Goal: Task Accomplishment & Management: Complete application form

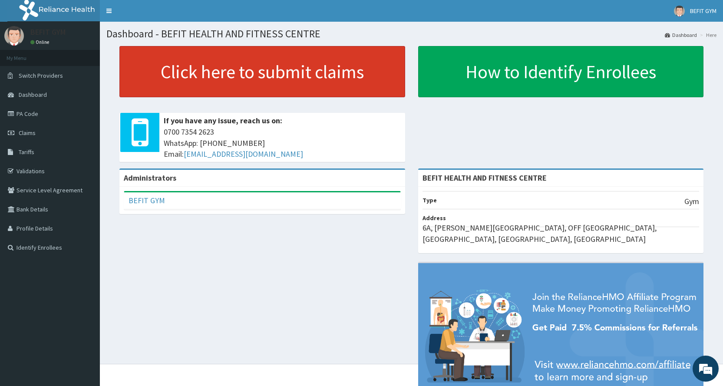
click at [204, 71] on link "Click here to submit claims" at bounding box center [262, 71] width 286 height 51
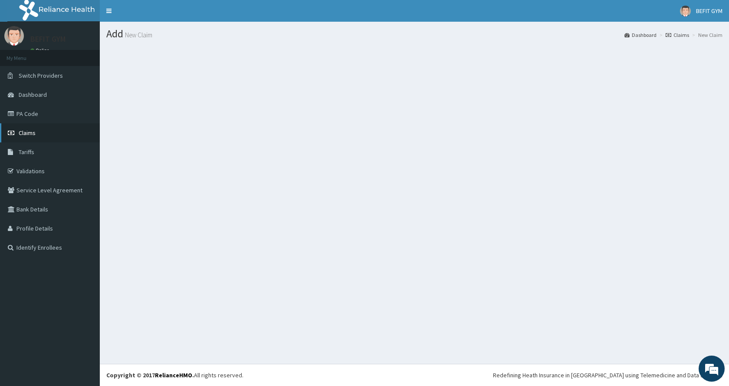
click at [50, 136] on link "Claims" at bounding box center [50, 132] width 100 height 19
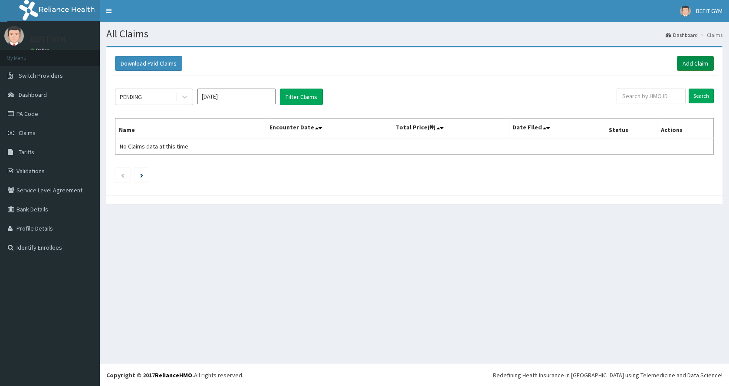
click at [690, 62] on link "Add Claim" at bounding box center [695, 63] width 37 height 15
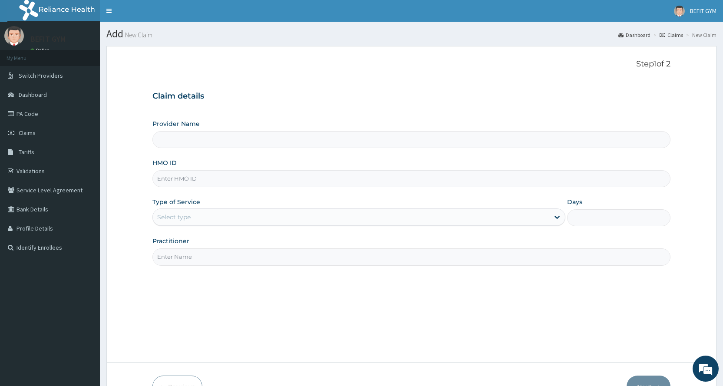
type input "BEFIT HEALTH AND FITNESS CENTRE"
type input "1"
click at [447, 185] on input "HMO ID" at bounding box center [411, 178] width 518 height 17
type input "FAT/10056/A"
drag, startPoint x: 227, startPoint y: 266, endPoint x: 227, endPoint y: 260, distance: 5.7
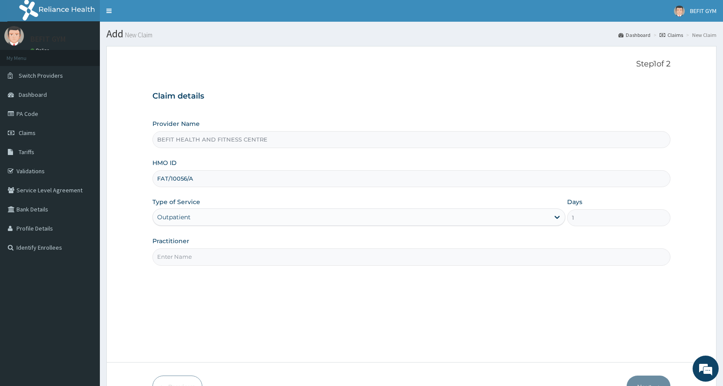
click at [227, 265] on div "Step 1 of 2 Claim details Provider Name BEFIT HEALTH AND FITNESS CENTRE HMO ID …" at bounding box center [411, 204] width 518 height 290
click at [227, 260] on input "Practitioner" at bounding box center [411, 256] width 518 height 17
type input "B"
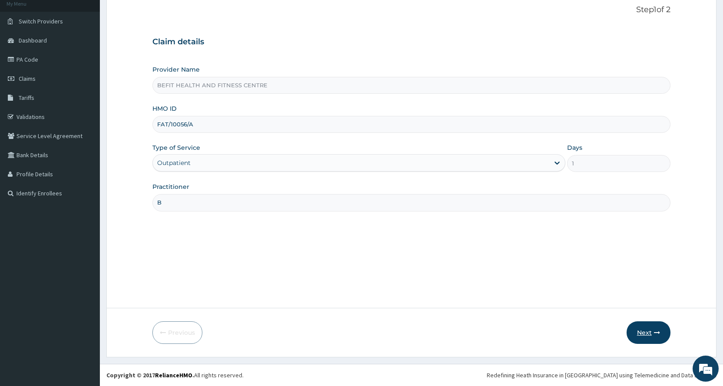
click at [652, 339] on button "Next" at bounding box center [648, 332] width 44 height 23
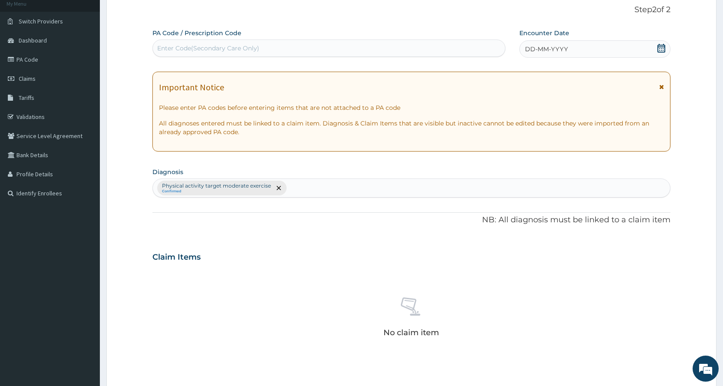
click at [445, 46] on div "Enter Code(Secondary Care Only)" at bounding box center [329, 48] width 352 height 14
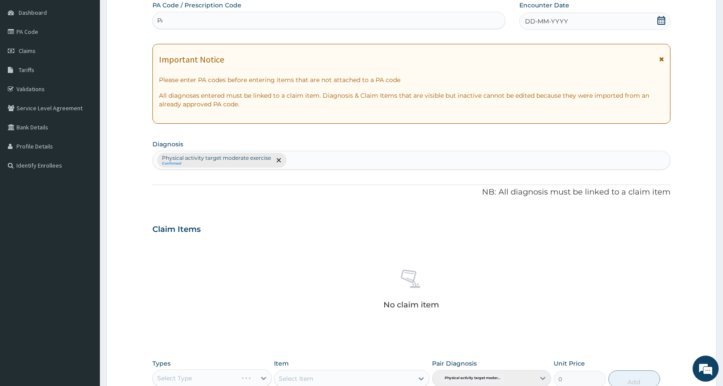
scroll to position [98, 0]
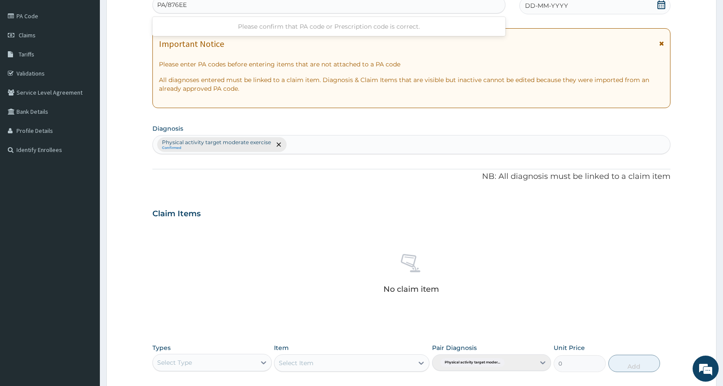
type input "PA/876EEA"
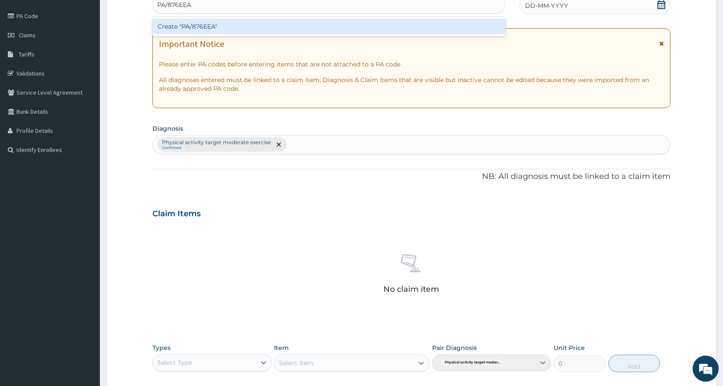
click at [458, 26] on div "Create "PA/876EEA"" at bounding box center [328, 27] width 353 height 16
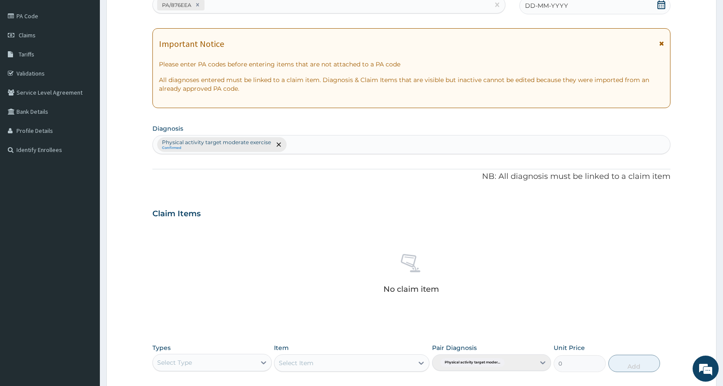
click at [623, 4] on div "DD-MM-YYYY" at bounding box center [594, 5] width 151 height 17
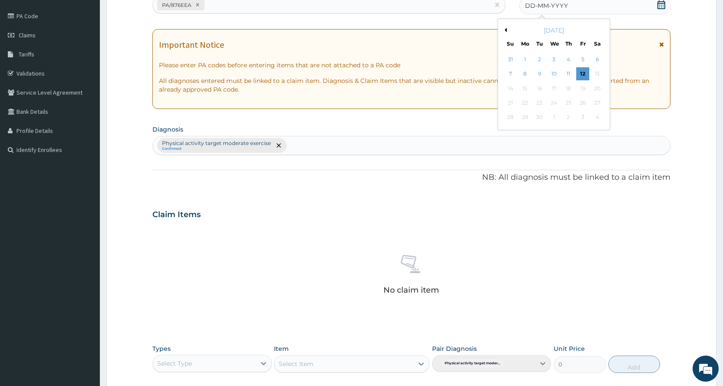
click at [505, 30] on button "Previous Month" at bounding box center [504, 30] width 4 height 4
click at [557, 85] on div "13" at bounding box center [553, 88] width 13 height 13
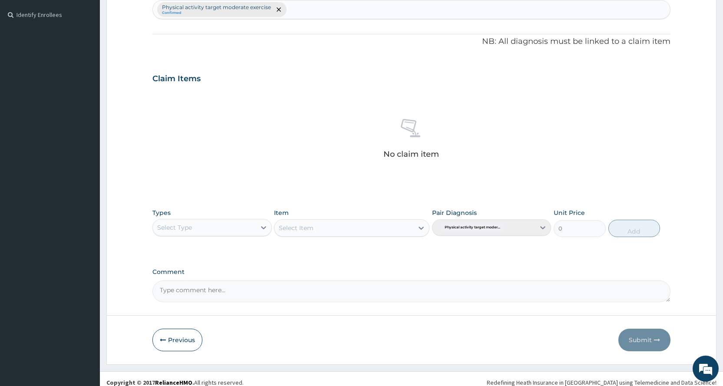
scroll to position [240, 0]
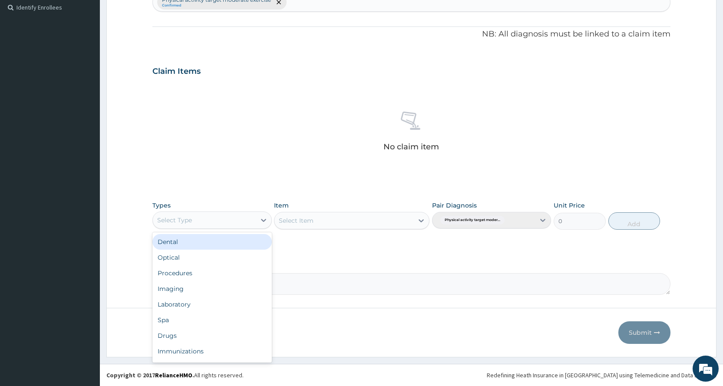
click at [179, 221] on div "Select Type" at bounding box center [174, 220] width 35 height 9
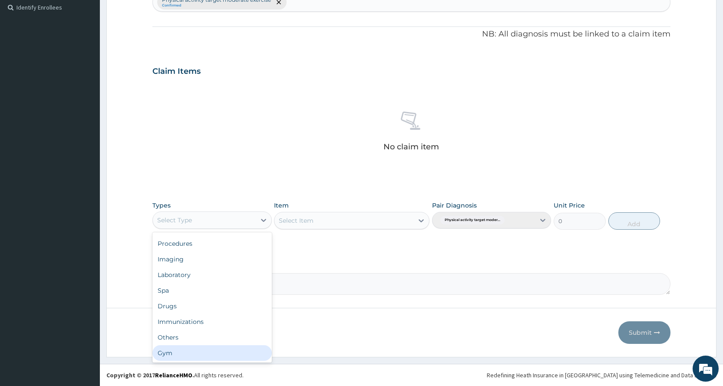
click at [181, 350] on div "Gym" at bounding box center [211, 353] width 119 height 16
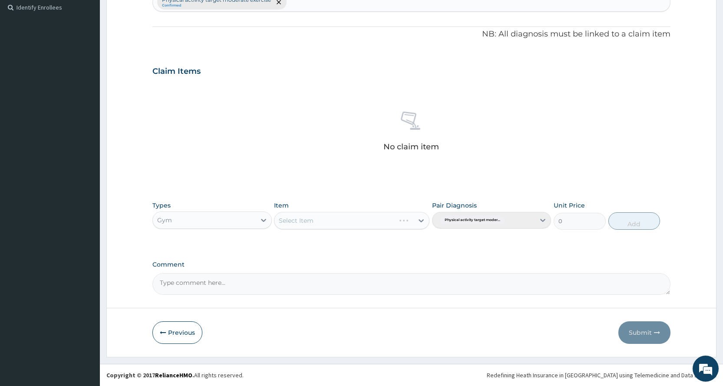
click at [311, 220] on div "Select Item" at bounding box center [351, 220] width 155 height 17
click at [333, 219] on div "Select Item" at bounding box center [343, 221] width 139 height 14
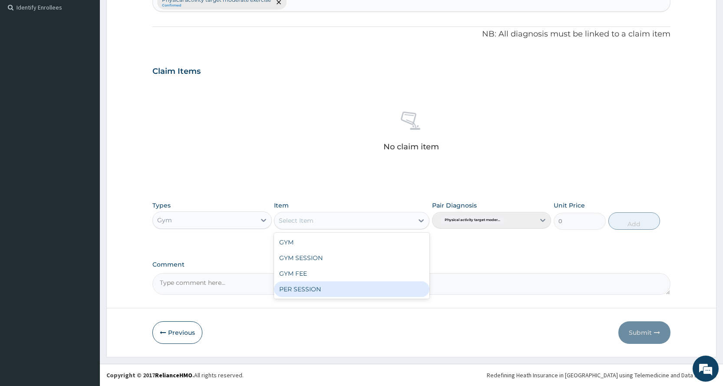
click at [332, 296] on div "PER SESSION" at bounding box center [351, 289] width 155 height 16
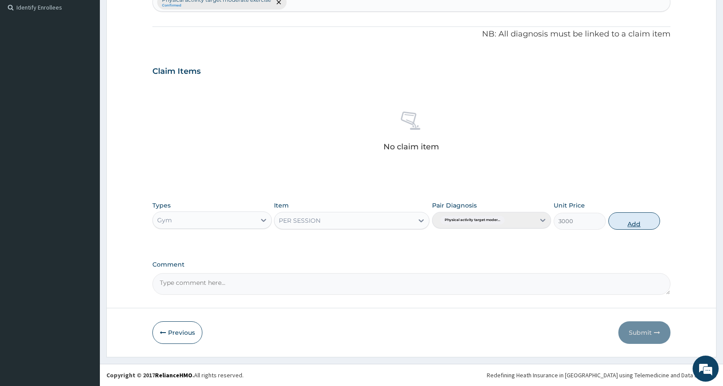
click at [631, 219] on button "Add" at bounding box center [634, 220] width 52 height 17
type input "0"
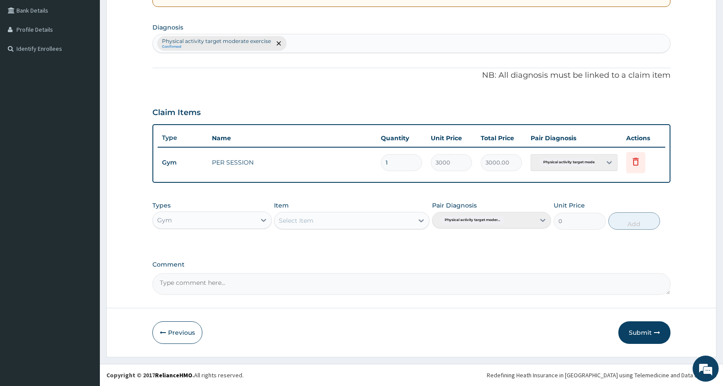
scroll to position [199, 0]
click at [650, 326] on button "Submit" at bounding box center [644, 332] width 52 height 23
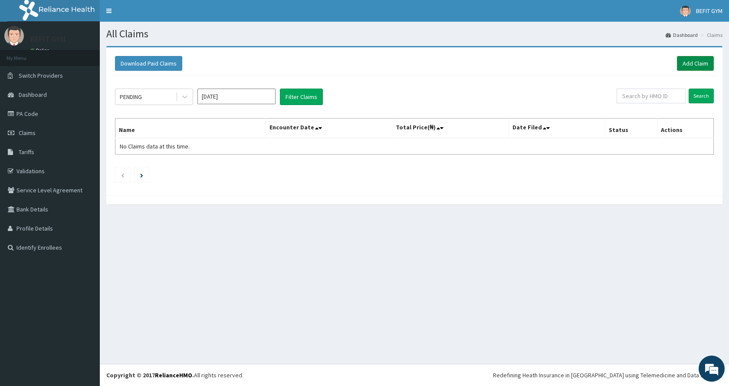
click at [698, 60] on link "Add Claim" at bounding box center [695, 63] width 37 height 15
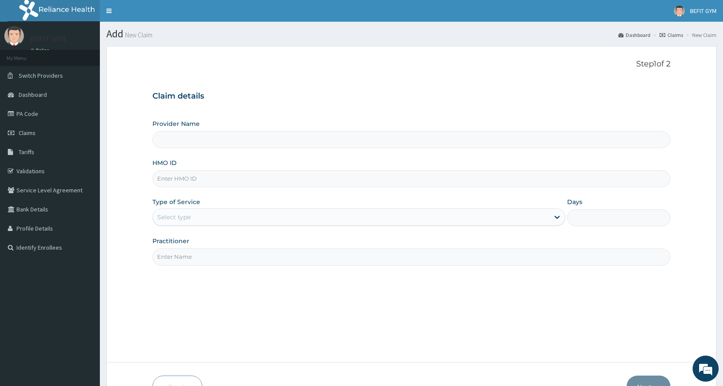
type input "BEFIT HEALTH AND FITNESS CENTRE"
type input "1"
click at [274, 175] on input "HMO ID" at bounding box center [411, 178] width 518 height 17
type input "KML/10077/A"
click at [260, 260] on input "Practitioner" at bounding box center [411, 256] width 518 height 17
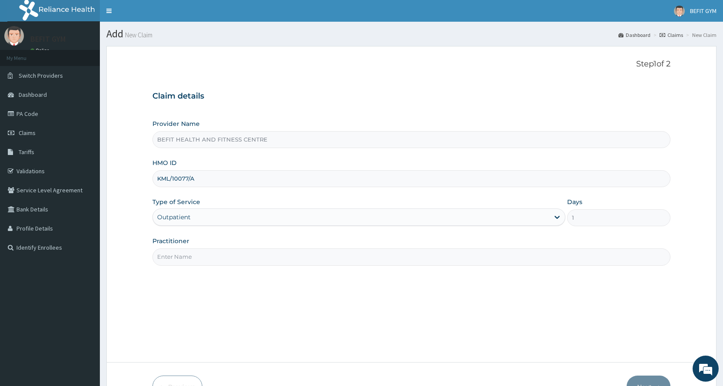
type input "B"
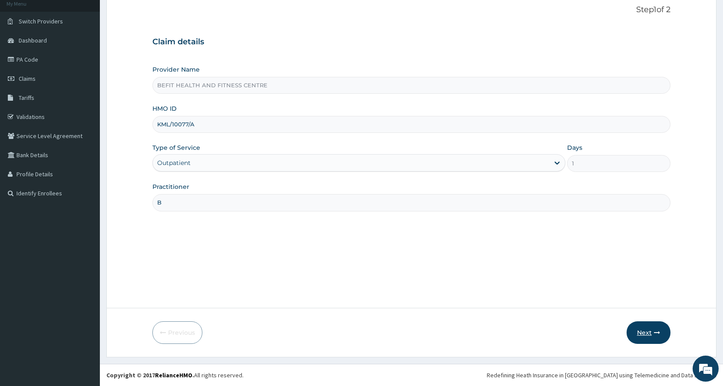
click at [643, 330] on button "Next" at bounding box center [648, 332] width 44 height 23
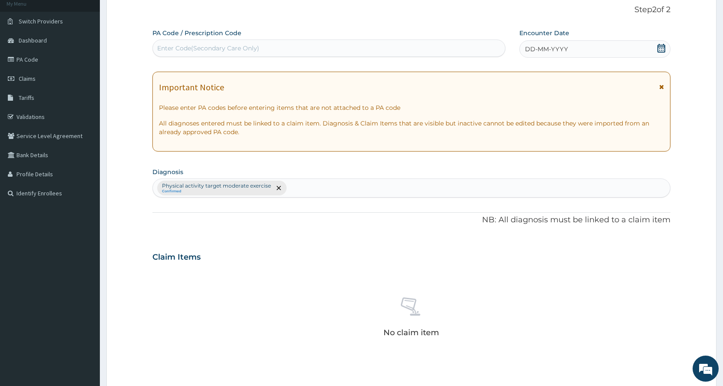
click at [179, 48] on div "Enter Code(Secondary Care Only)" at bounding box center [208, 48] width 102 height 9
type input "PA/597344"
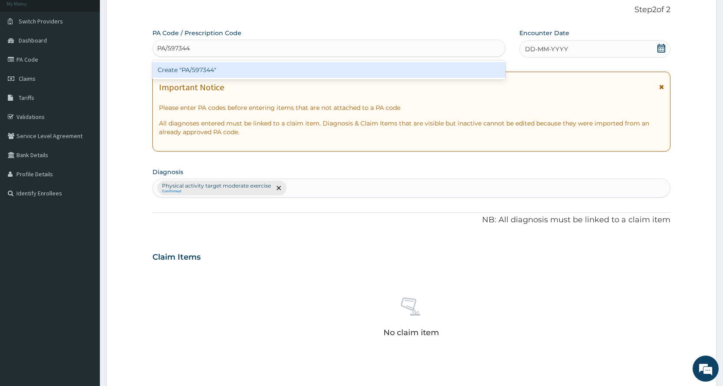
click at [220, 72] on div "Create "PA/597344"" at bounding box center [328, 70] width 353 height 16
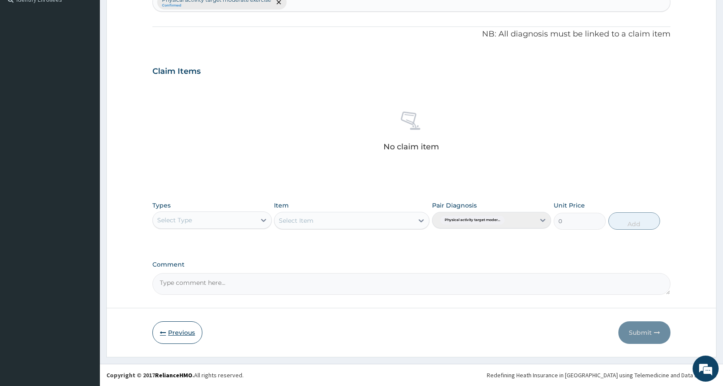
click at [168, 331] on button "Previous" at bounding box center [177, 332] width 50 height 23
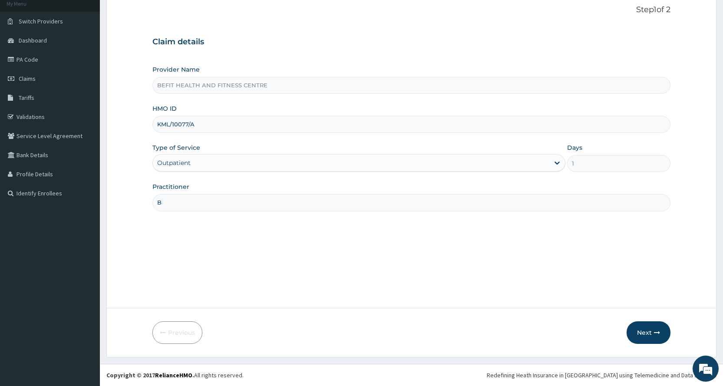
click at [286, 122] on input "KML/10077/A" at bounding box center [411, 124] width 518 height 17
type input "K"
type input "swq/10004/a"
click at [658, 330] on icon "button" at bounding box center [657, 333] width 6 height 6
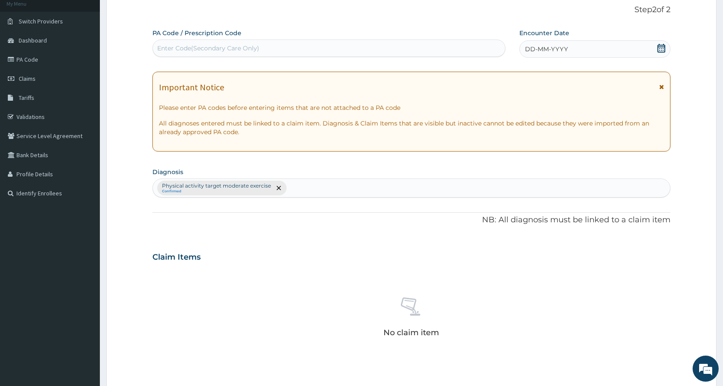
click at [363, 48] on div "Enter Code(Secondary Care Only)" at bounding box center [329, 48] width 352 height 14
type input "PA/30269A"
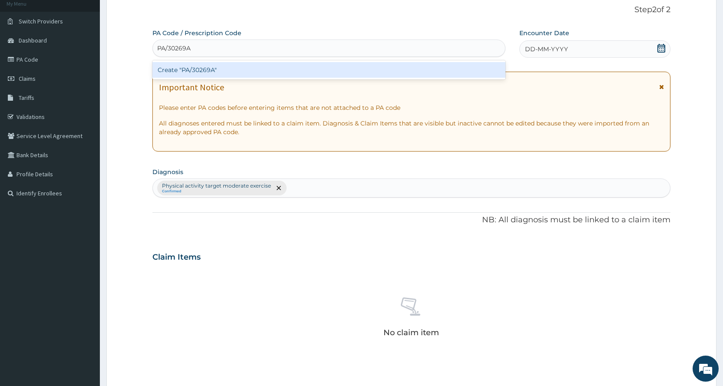
click at [399, 63] on div "Create "PA/30269A"" at bounding box center [328, 70] width 353 height 16
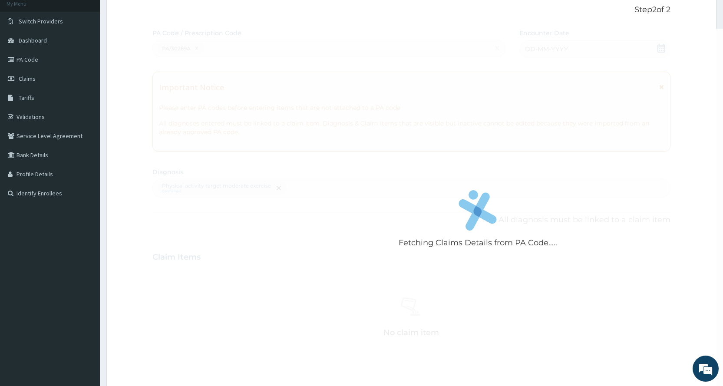
click at [664, 47] on div "Fetching Claims Details from PA Code....." at bounding box center [477, 222] width 651 height 386
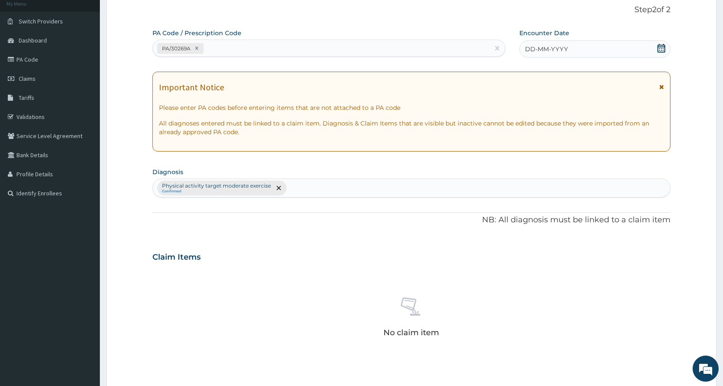
click at [658, 50] on icon at bounding box center [661, 48] width 9 height 9
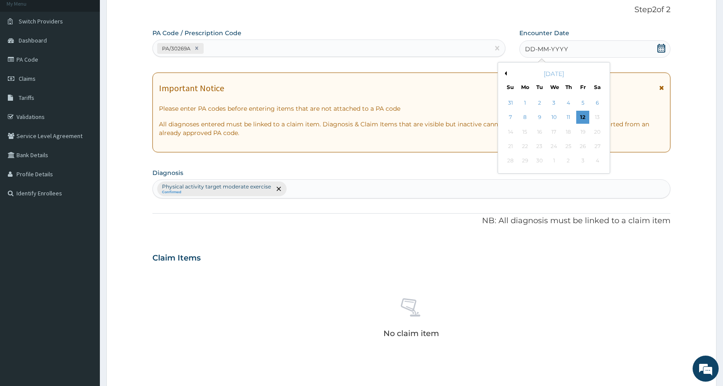
click at [505, 74] on button "Previous Month" at bounding box center [504, 73] width 4 height 4
click at [581, 98] on div "1" at bounding box center [582, 102] width 13 height 13
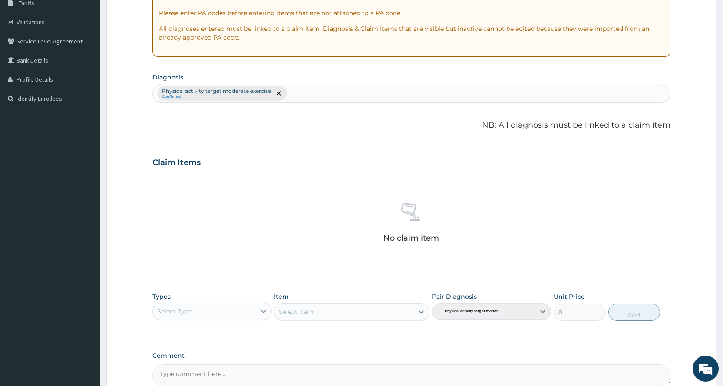
scroll to position [185, 0]
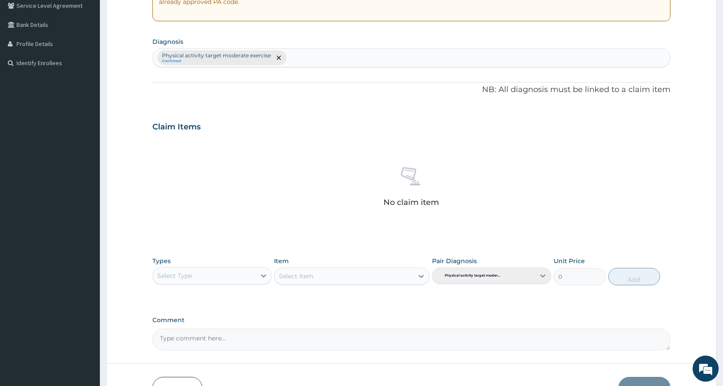
click at [213, 262] on div "Types Select Type" at bounding box center [211, 271] width 119 height 29
click at [221, 284] on div "Types Select Type" at bounding box center [211, 271] width 119 height 29
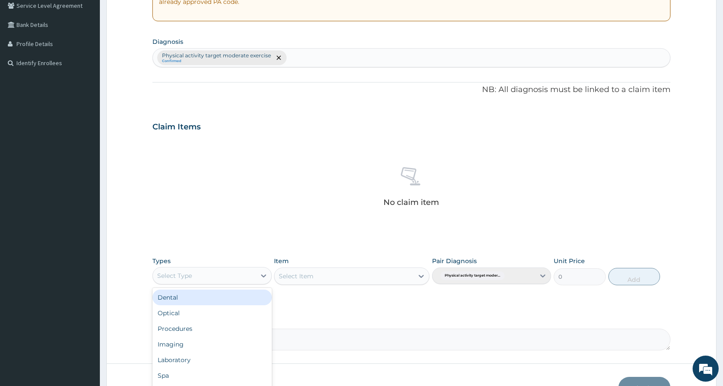
click at [226, 282] on div "Select Type" at bounding box center [204, 276] width 102 height 14
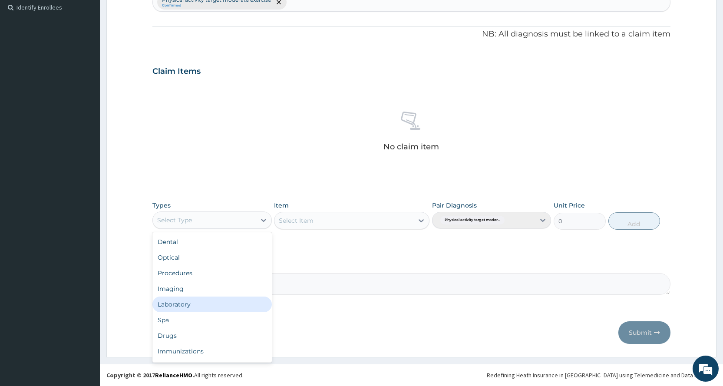
scroll to position [30, 0]
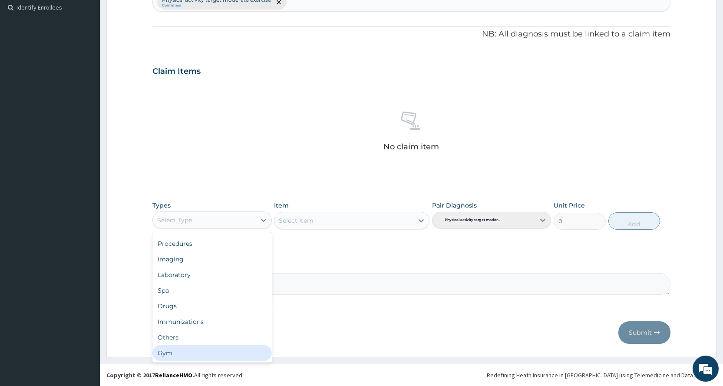
click at [211, 353] on div "Gym" at bounding box center [211, 353] width 119 height 16
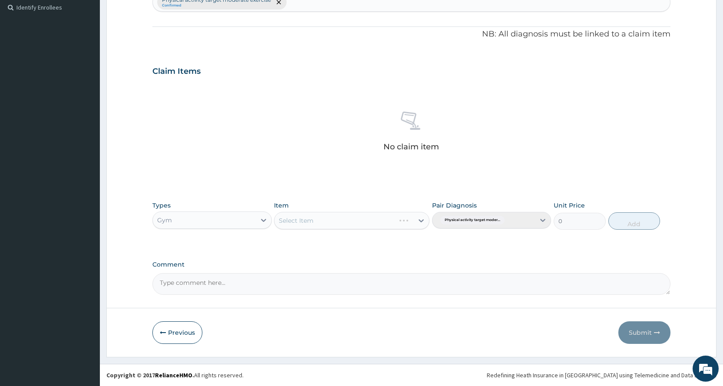
click at [324, 221] on div "Select Item" at bounding box center [351, 220] width 155 height 17
click at [326, 218] on div "Select Item" at bounding box center [351, 220] width 155 height 17
click at [384, 222] on div "Select Item" at bounding box center [351, 220] width 155 height 17
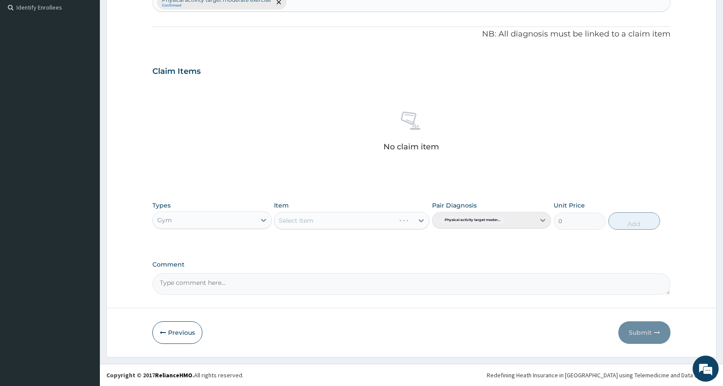
click at [328, 212] on div "Select Item" at bounding box center [351, 220] width 155 height 17
click at [329, 214] on div "Select Item" at bounding box center [351, 220] width 155 height 17
click at [330, 215] on div "Select Item" at bounding box center [351, 220] width 155 height 17
click at [331, 217] on div "Select Item" at bounding box center [351, 220] width 155 height 17
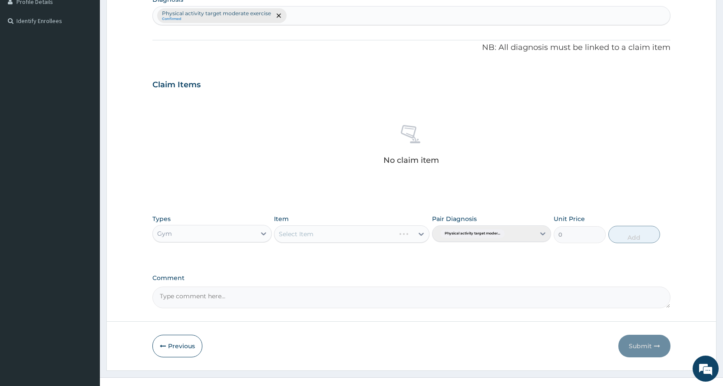
scroll to position [240, 0]
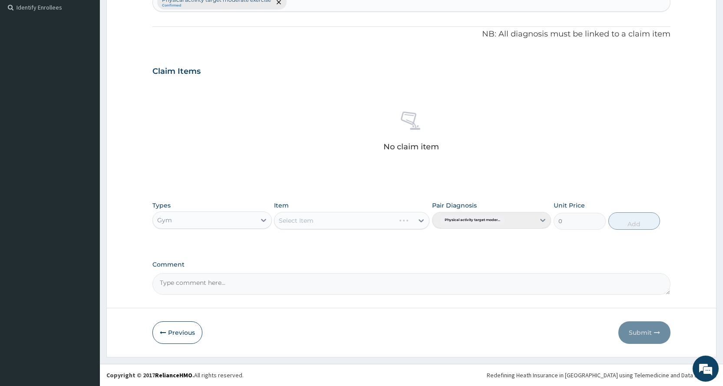
click at [324, 222] on div "Select Item" at bounding box center [351, 220] width 155 height 17
click at [174, 334] on button "Previous" at bounding box center [177, 332] width 50 height 23
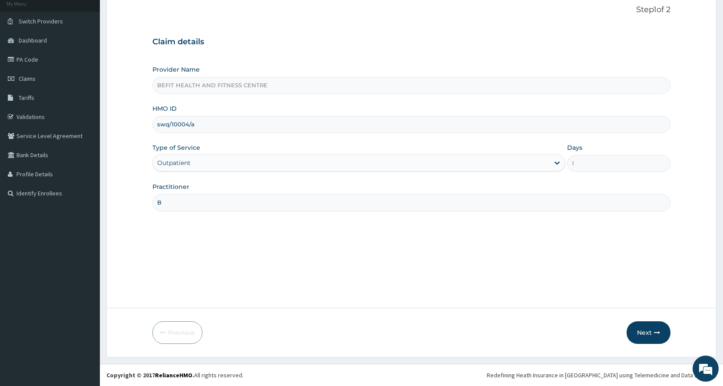
scroll to position [54, 0]
click at [632, 334] on button "Next" at bounding box center [648, 332] width 44 height 23
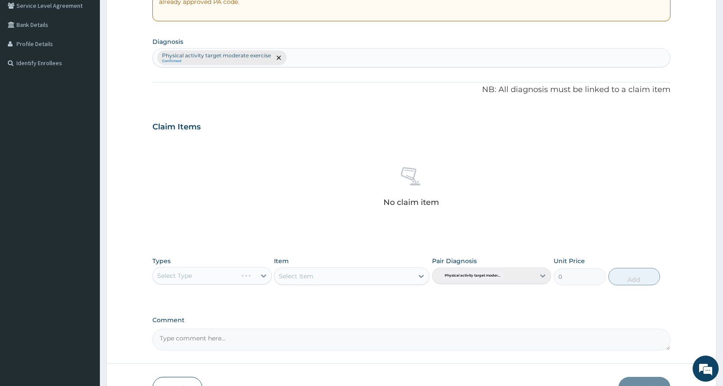
scroll to position [240, 0]
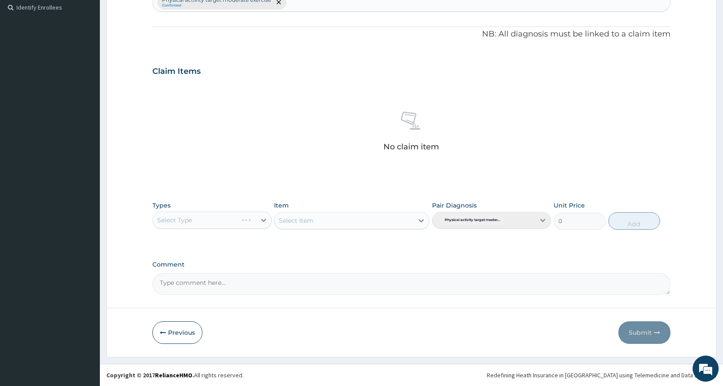
click at [212, 217] on div "Select Type" at bounding box center [211, 219] width 119 height 17
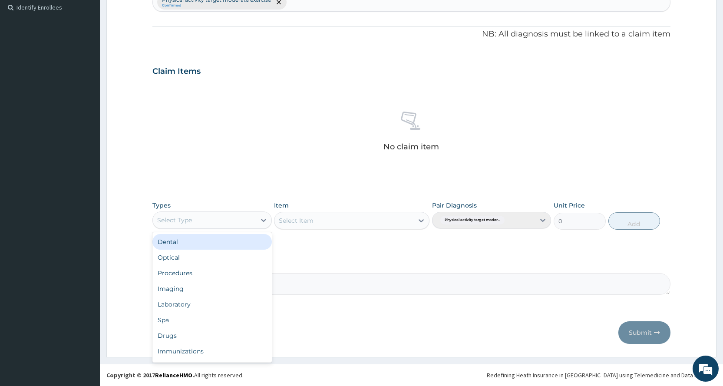
click at [212, 217] on div "Select Type" at bounding box center [204, 220] width 102 height 14
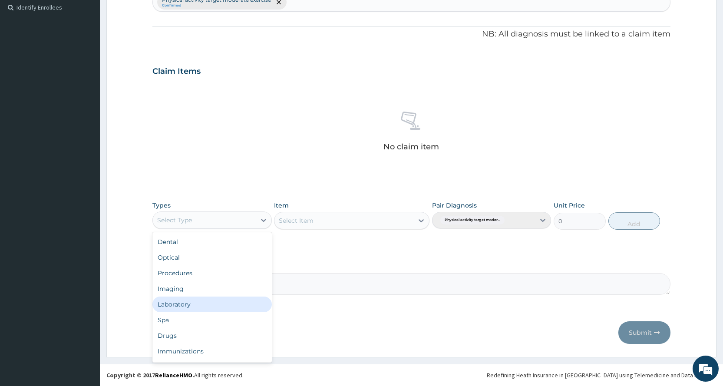
scroll to position [30, 0]
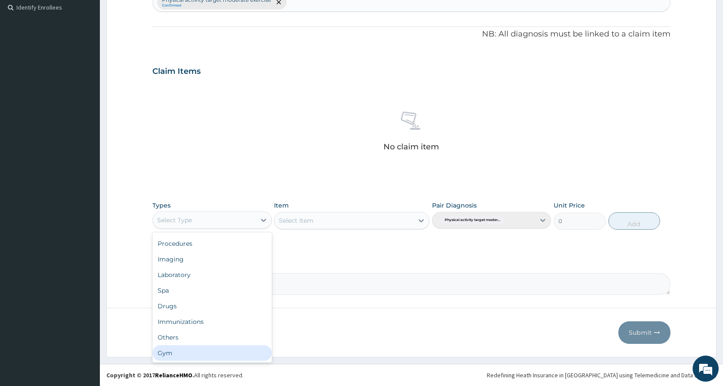
click at [183, 349] on div "Gym" at bounding box center [211, 353] width 119 height 16
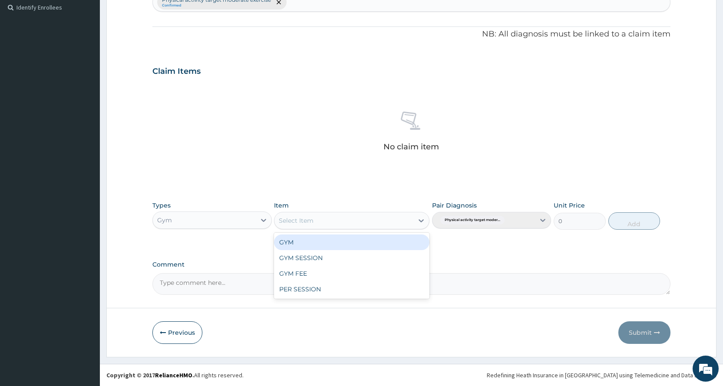
click at [385, 216] on div "Select Item" at bounding box center [343, 221] width 139 height 14
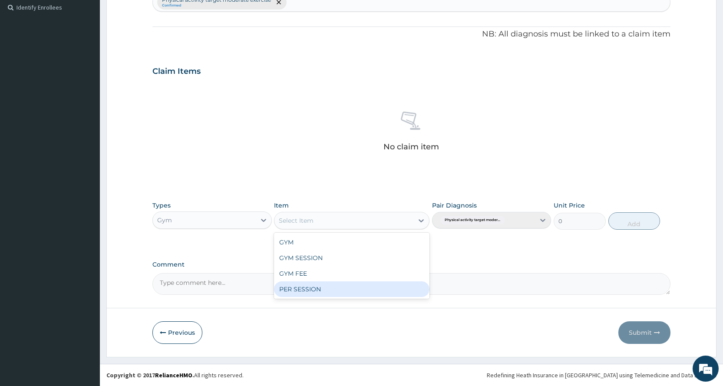
click at [379, 287] on div "PER SESSION" at bounding box center [351, 289] width 155 height 16
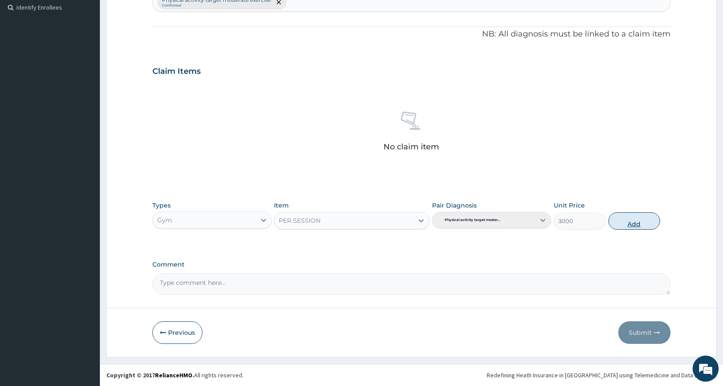
click at [629, 222] on button "Add" at bounding box center [634, 220] width 52 height 17
type input "0"
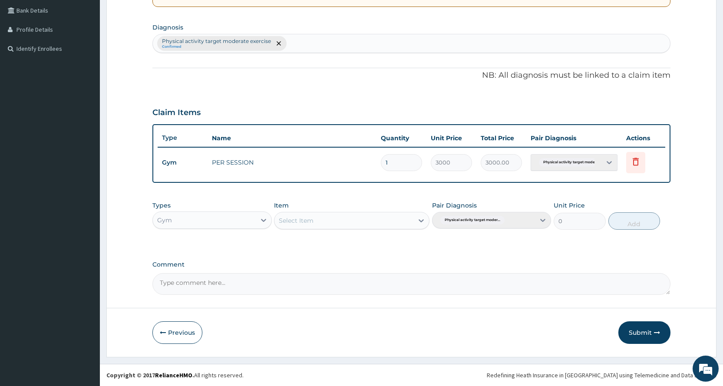
scroll to position [199, 0]
click at [652, 331] on button "Submit" at bounding box center [644, 332] width 52 height 23
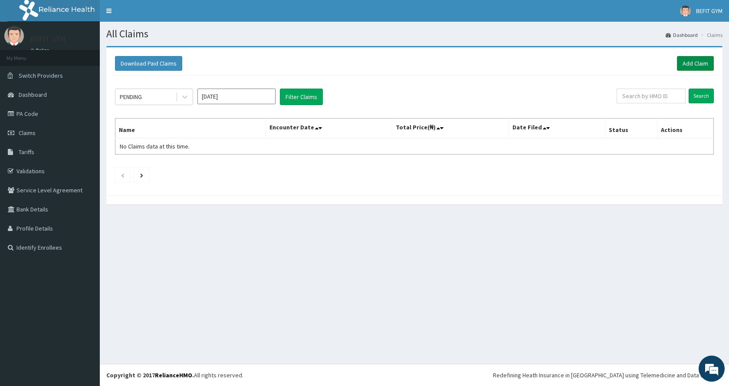
click at [690, 64] on link "Add Claim" at bounding box center [695, 63] width 37 height 15
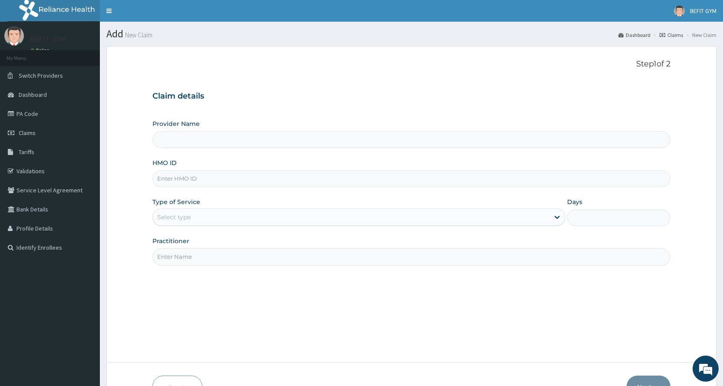
type input "BEFIT HEALTH AND FITNESS CENTRE"
type input "1"
click at [254, 183] on input "HMO ID" at bounding box center [411, 178] width 518 height 17
type input "KML/10077/A"
click at [224, 253] on input "Practitioner" at bounding box center [411, 256] width 518 height 17
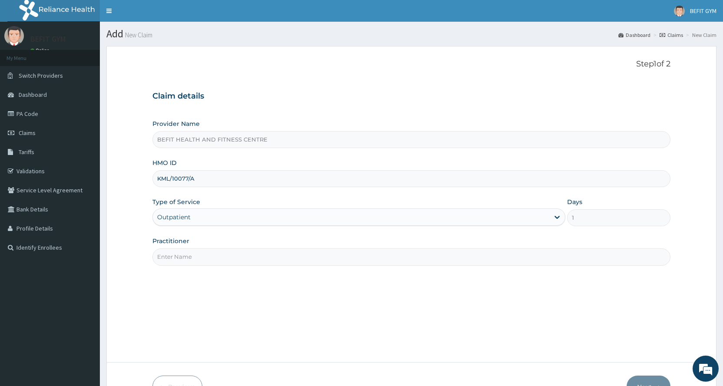
type input "o"
click at [224, 253] on input "Practitioner" at bounding box center [411, 256] width 518 height 17
type input "B"
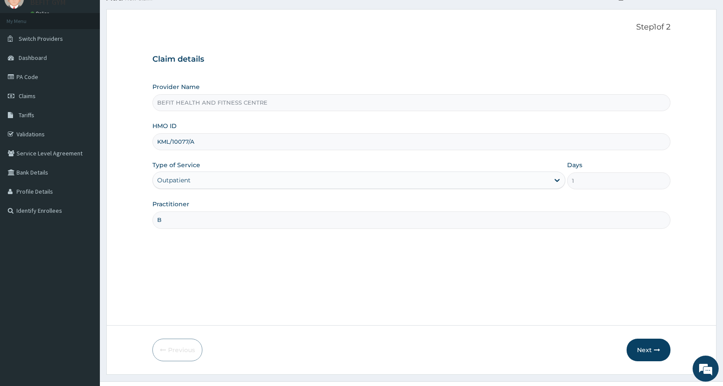
scroll to position [54, 0]
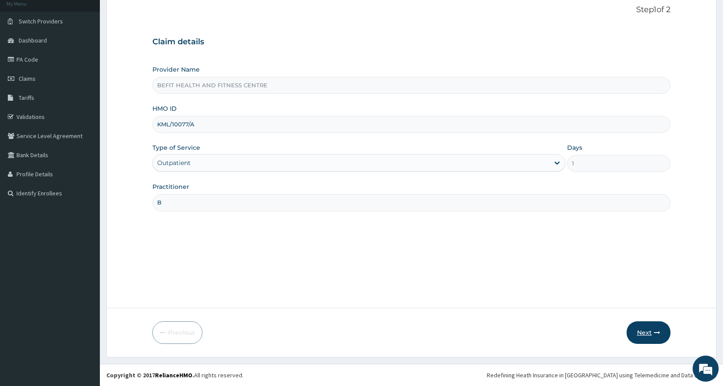
click at [651, 339] on button "Next" at bounding box center [648, 332] width 44 height 23
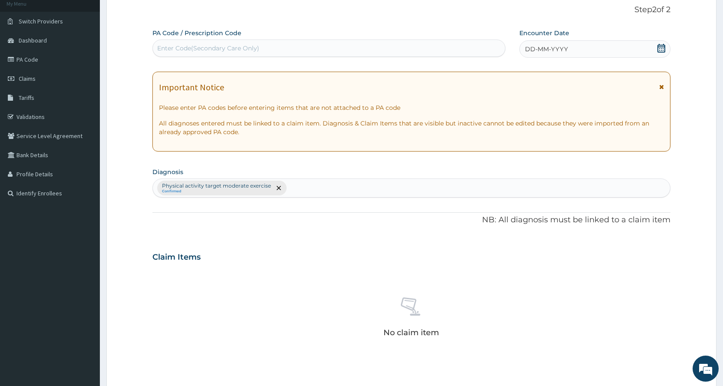
click at [478, 49] on div "Enter Code(Secondary Care Only)" at bounding box center [329, 48] width 352 height 14
type input "PA/3CA299"
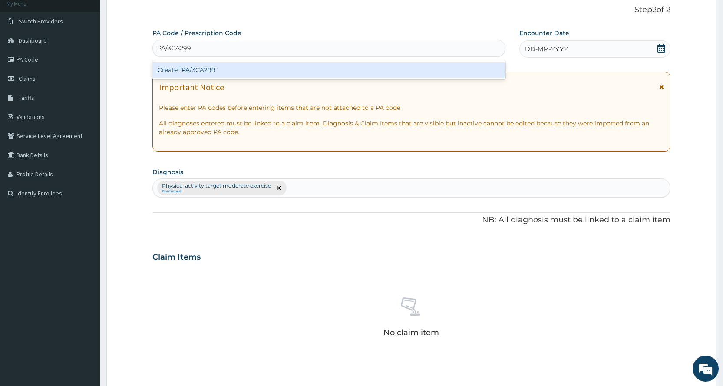
click at [350, 72] on div "Create "PA/3CA299"" at bounding box center [328, 70] width 353 height 16
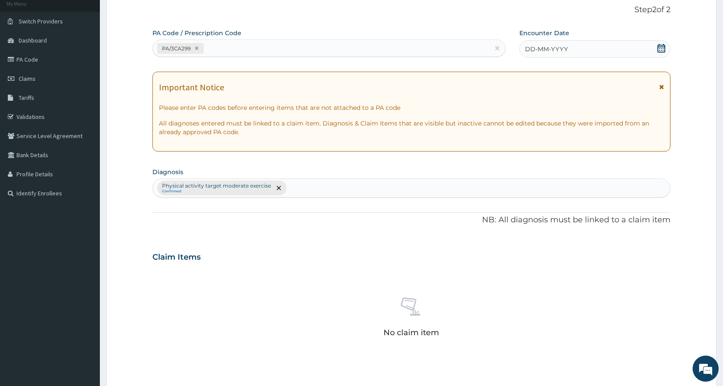
click at [653, 53] on div "DD-MM-YYYY" at bounding box center [594, 48] width 151 height 17
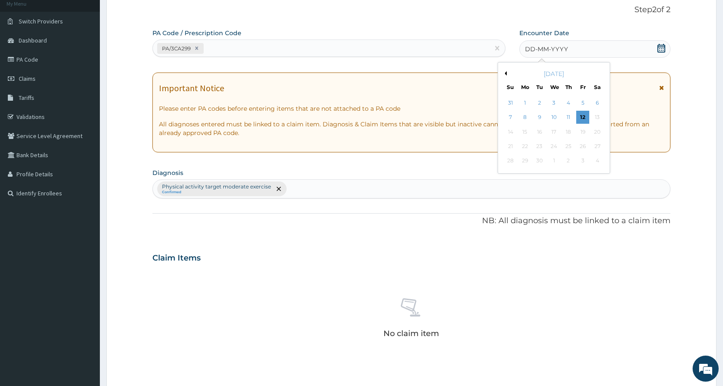
click at [505, 72] on button "Previous Month" at bounding box center [504, 73] width 4 height 4
click at [582, 100] on div "1" at bounding box center [582, 102] width 13 height 13
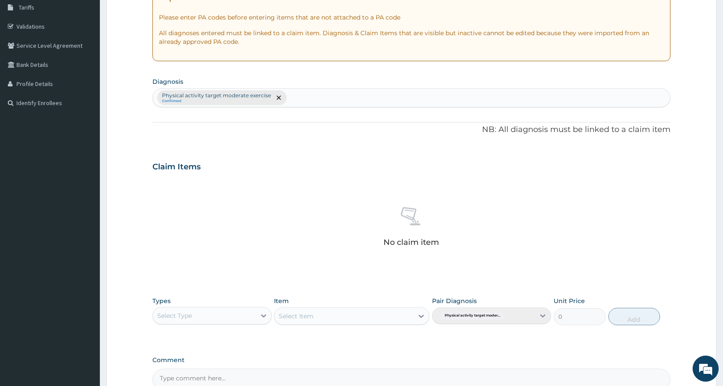
scroll to position [240, 0]
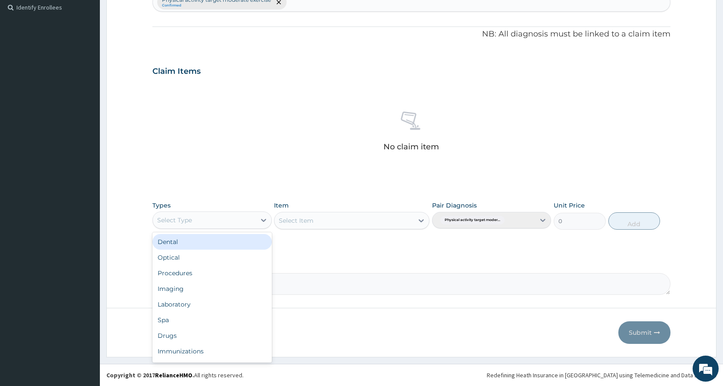
click at [242, 225] on div "Select Type" at bounding box center [204, 220] width 102 height 14
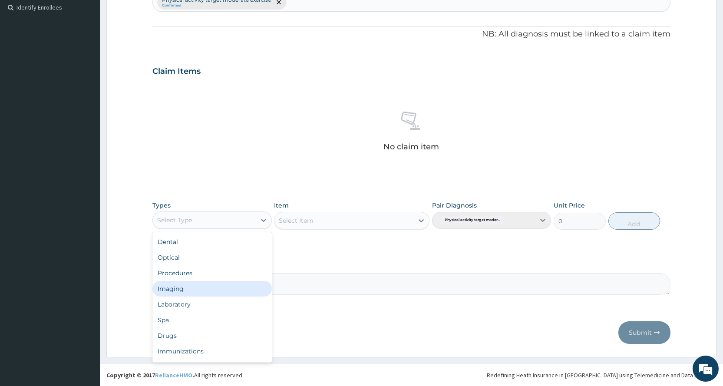
scroll to position [30, 0]
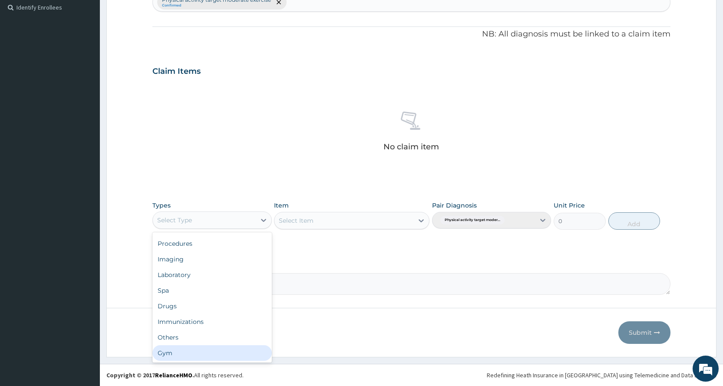
click at [177, 350] on div "Gym" at bounding box center [211, 353] width 119 height 16
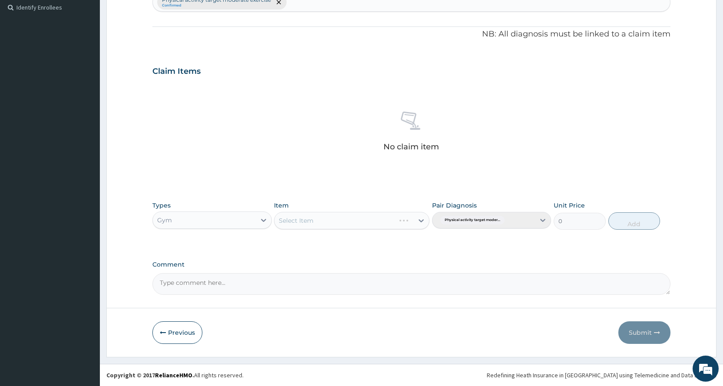
click at [366, 224] on div "Select Item" at bounding box center [351, 220] width 155 height 17
click at [366, 224] on div "Select Item" at bounding box center [343, 221] width 139 height 14
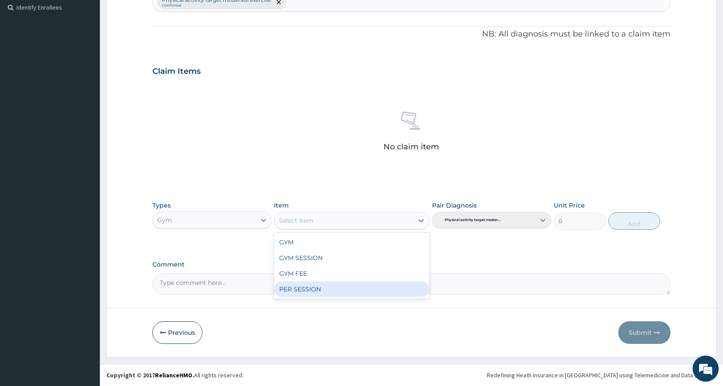
click at [349, 290] on div "PER SESSION" at bounding box center [351, 289] width 155 height 16
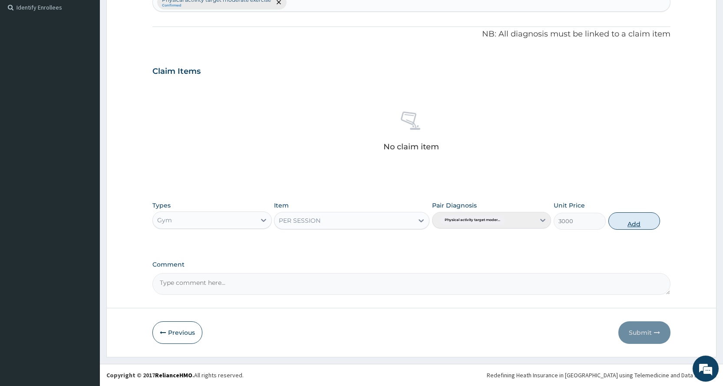
click at [629, 222] on button "Add" at bounding box center [634, 220] width 52 height 17
type input "0"
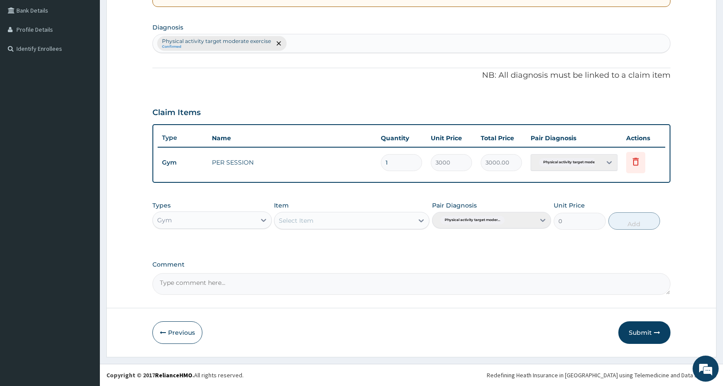
scroll to position [199, 0]
click at [644, 330] on button "Submit" at bounding box center [644, 332] width 52 height 23
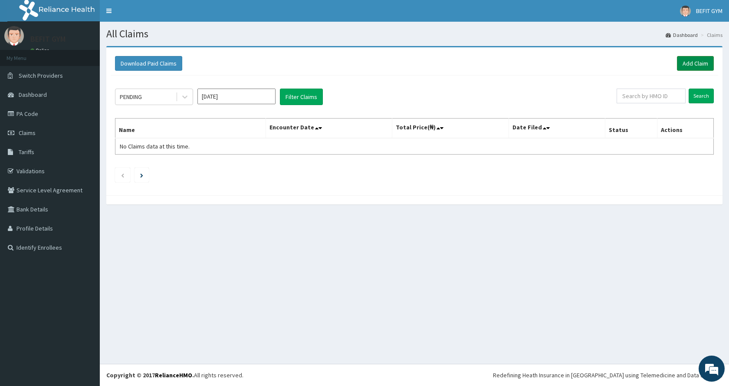
click at [694, 64] on link "Add Claim" at bounding box center [695, 63] width 37 height 15
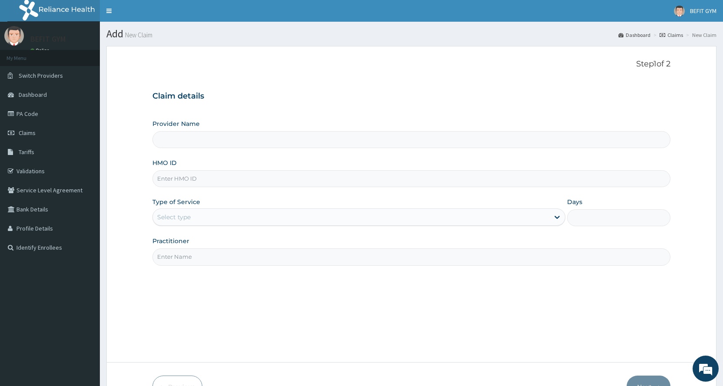
type input "BEFIT HEALTH AND FITNESS CENTRE"
type input "1"
click at [195, 182] on input "HMO ID" at bounding box center [411, 178] width 518 height 17
type input "OHT/11840/A"
click at [226, 260] on input "Practitioner" at bounding box center [411, 256] width 518 height 17
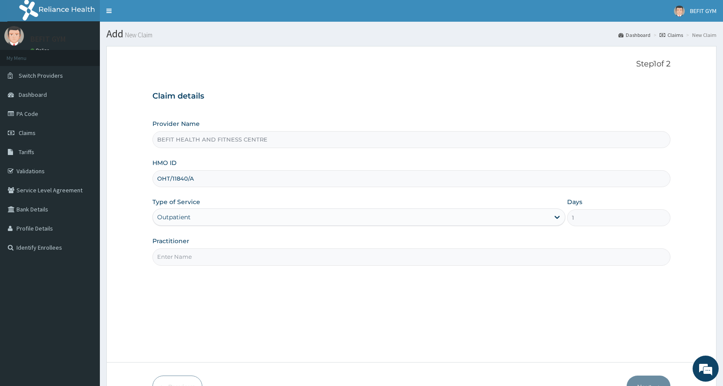
type input "B"
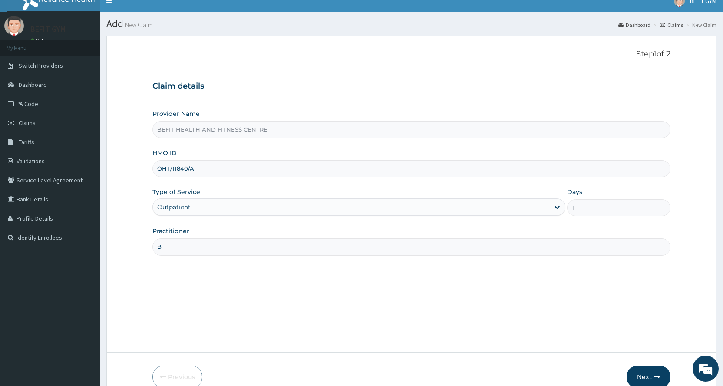
scroll to position [54, 0]
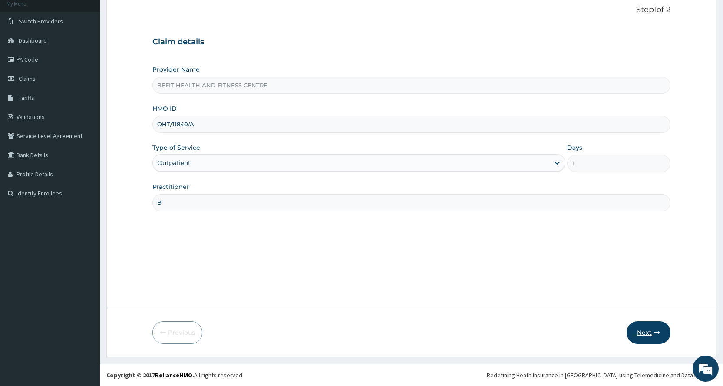
click at [642, 330] on button "Next" at bounding box center [648, 332] width 44 height 23
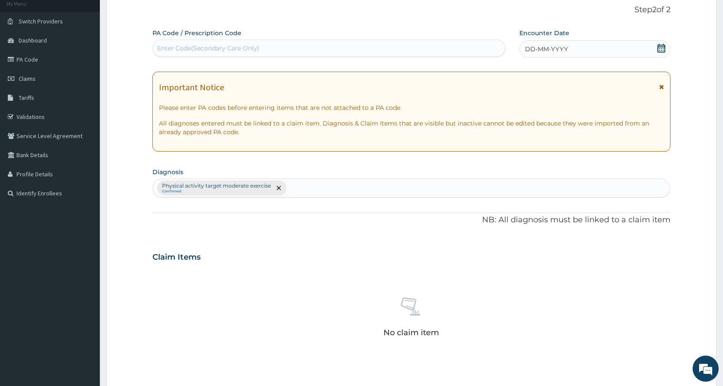
click at [307, 46] on div "Enter Code(Secondary Care Only)" at bounding box center [329, 48] width 352 height 14
type input "PA/B403A1"
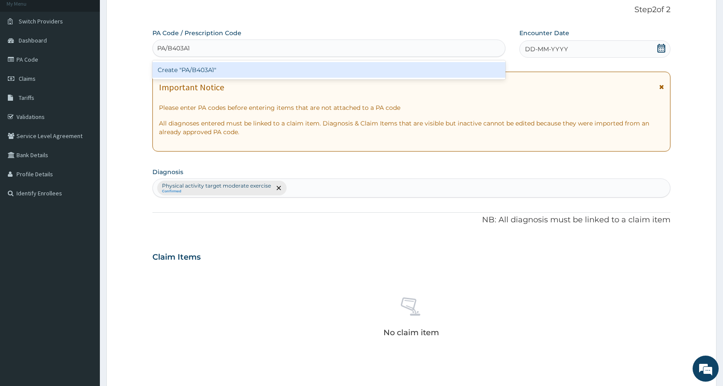
click at [313, 69] on div "Create "PA/B403A1"" at bounding box center [328, 70] width 353 height 16
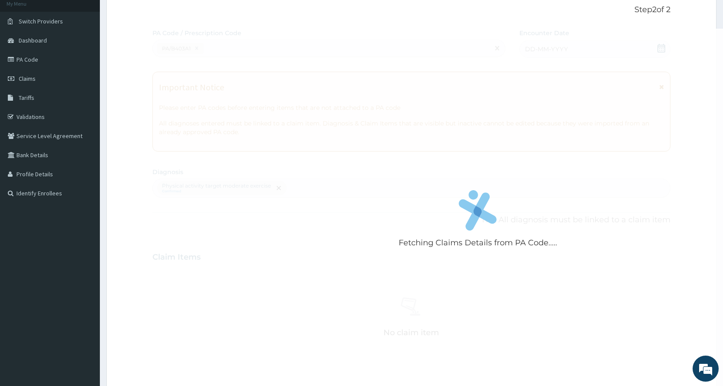
click at [656, 46] on div "Fetching Claims Details from PA Code....." at bounding box center [477, 222] width 651 height 386
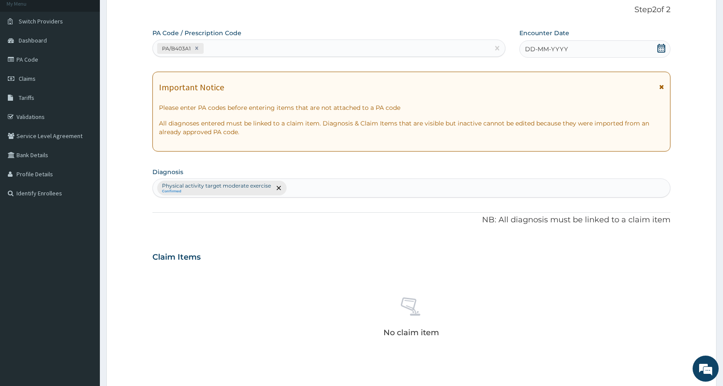
click at [655, 46] on div "DD-MM-YYYY" at bounding box center [594, 48] width 151 height 17
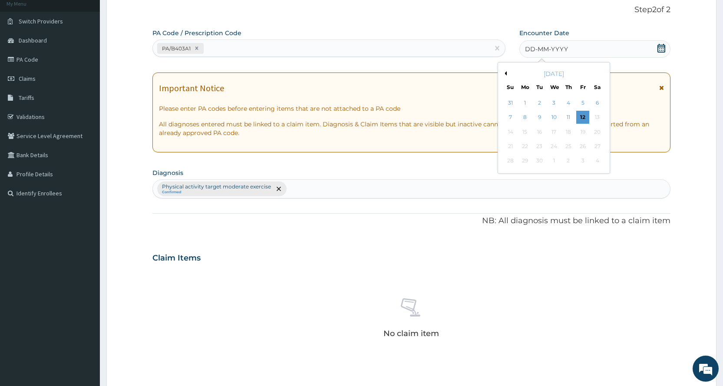
click at [505, 74] on button "Previous Month" at bounding box center [504, 73] width 4 height 4
click at [582, 106] on div "1" at bounding box center [582, 102] width 13 height 13
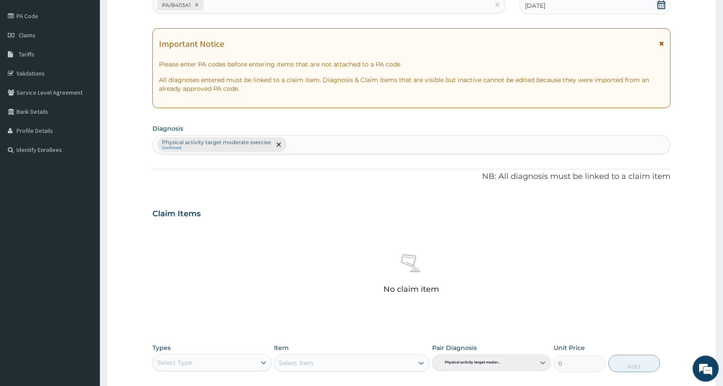
scroll to position [240, 0]
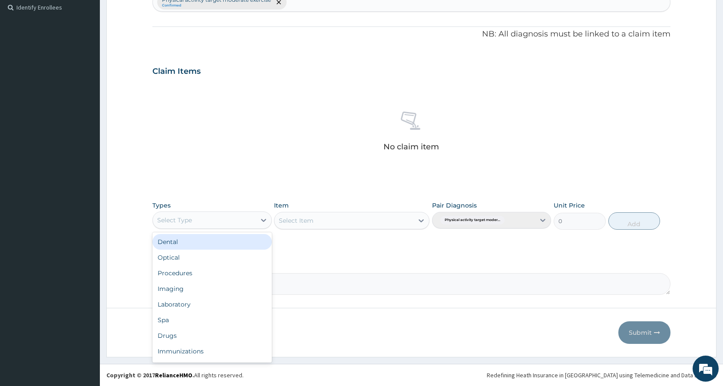
click at [217, 220] on div "Select Type" at bounding box center [204, 220] width 102 height 14
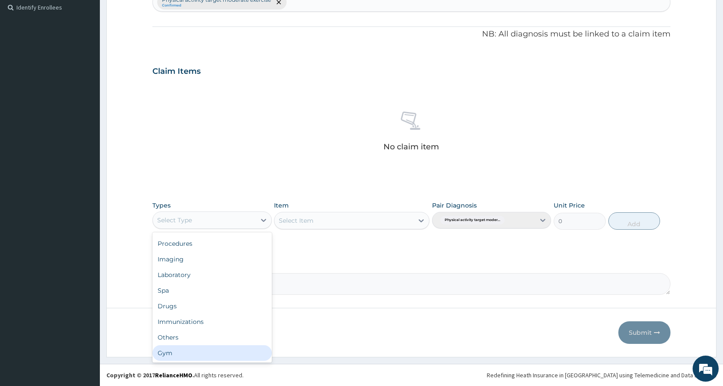
click at [182, 352] on div "Gym" at bounding box center [211, 353] width 119 height 16
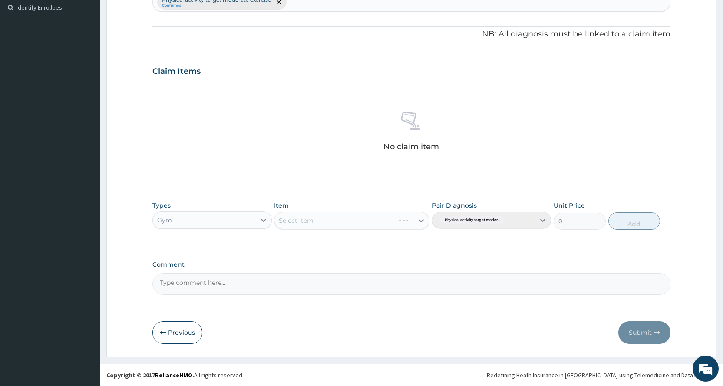
click at [408, 221] on div "Select Item" at bounding box center [351, 220] width 155 height 17
click at [360, 230] on div "Types Gym Item Select Item Pair Diagnosis Physical activity target moder... Uni…" at bounding box center [411, 215] width 518 height 37
click at [355, 222] on div "Select Item" at bounding box center [343, 221] width 139 height 14
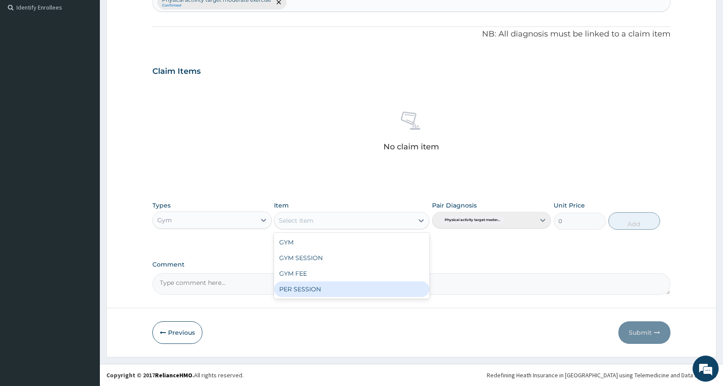
click at [347, 292] on div "PER SESSION" at bounding box center [351, 289] width 155 height 16
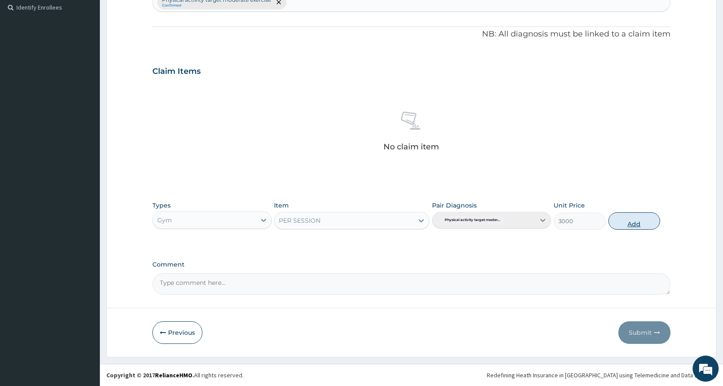
click at [646, 218] on button "Add" at bounding box center [634, 220] width 52 height 17
type input "0"
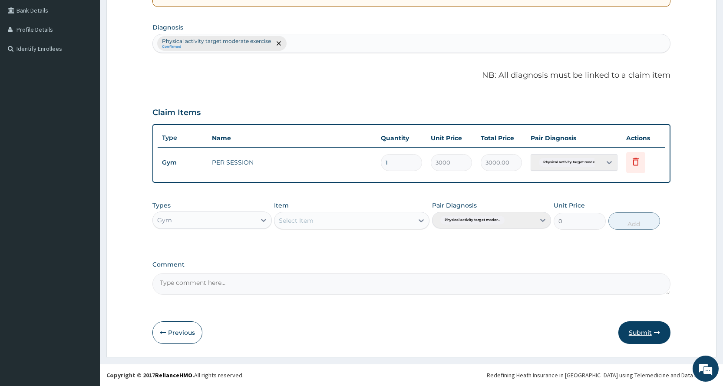
click at [637, 339] on button "Submit" at bounding box center [644, 332] width 52 height 23
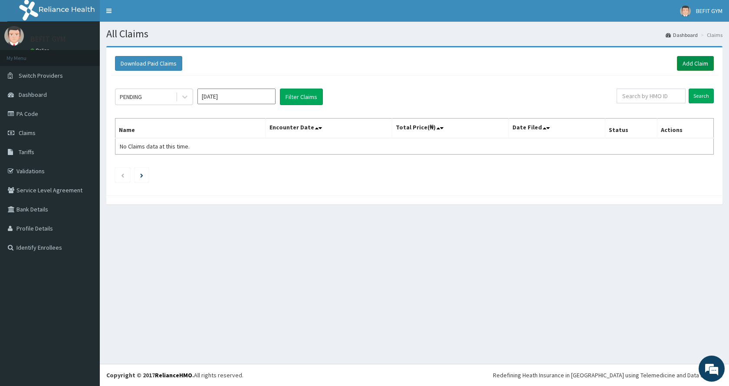
click at [696, 64] on link "Add Claim" at bounding box center [695, 63] width 37 height 15
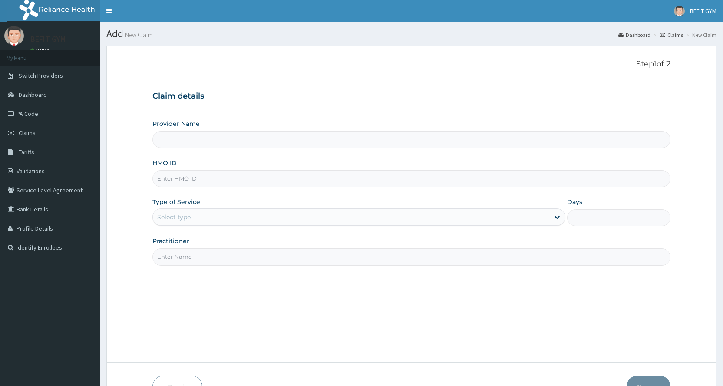
type input "BEFIT HEALTH AND FITNESS CENTRE"
type input "1"
click at [297, 176] on input "HMO ID" at bounding box center [411, 178] width 518 height 17
type input "abp/10445/a"
click at [455, 261] on input "Practitioner" at bounding box center [411, 256] width 518 height 17
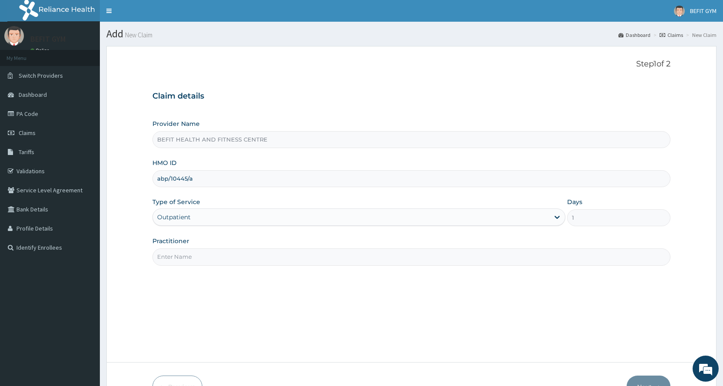
type input "B"
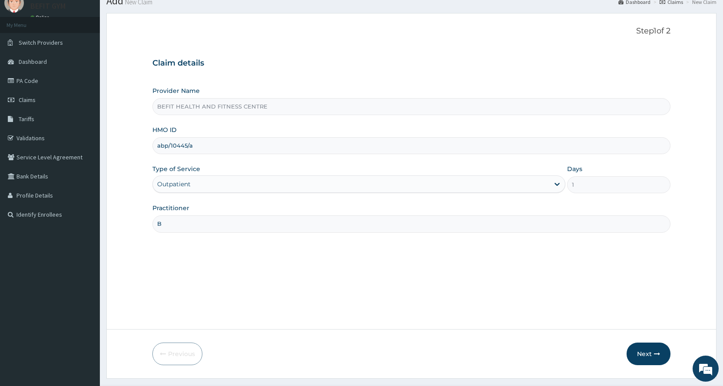
scroll to position [54, 0]
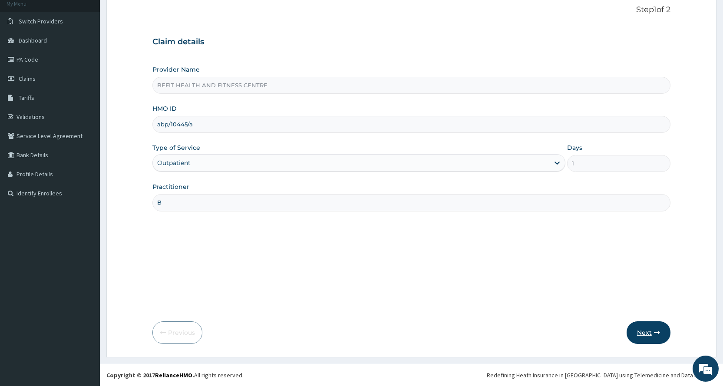
click at [649, 334] on button "Next" at bounding box center [648, 332] width 44 height 23
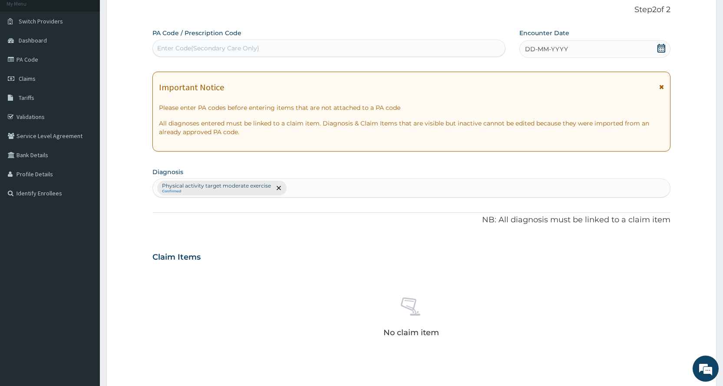
click at [398, 54] on div "Enter Code(Secondary Care Only)" at bounding box center [329, 48] width 352 height 14
type input "PA/CC392C"
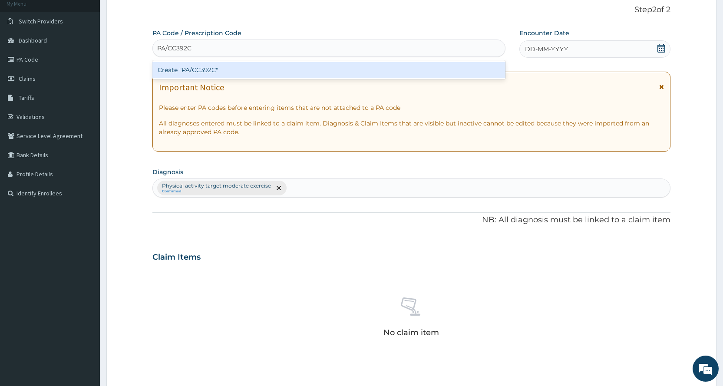
click at [245, 70] on div "Create "PA/CC392C"" at bounding box center [328, 70] width 353 height 16
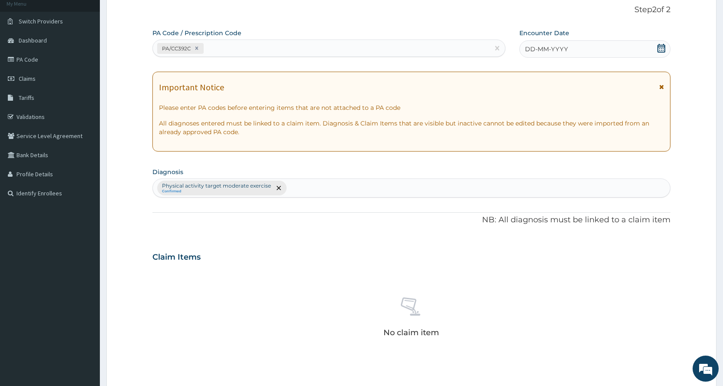
click at [584, 43] on div "DD-MM-YYYY" at bounding box center [594, 48] width 151 height 17
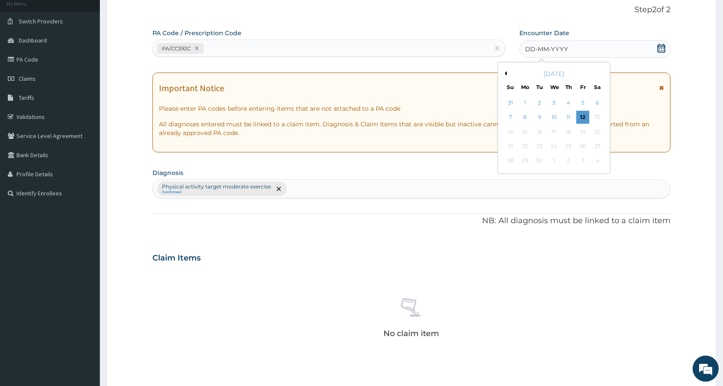
click at [504, 73] on button "Previous Month" at bounding box center [504, 73] width 4 height 4
click at [580, 102] on div "1" at bounding box center [582, 102] width 13 height 13
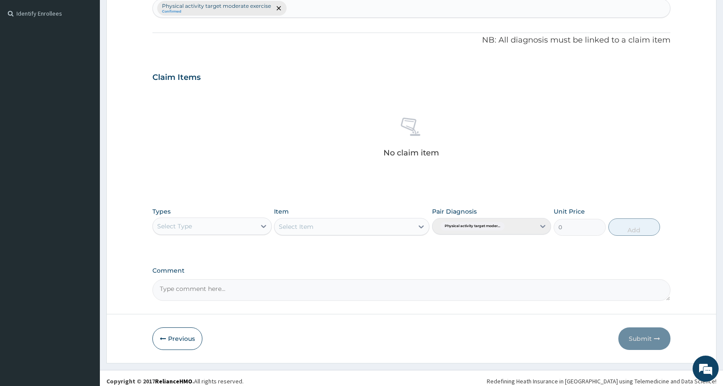
scroll to position [240, 0]
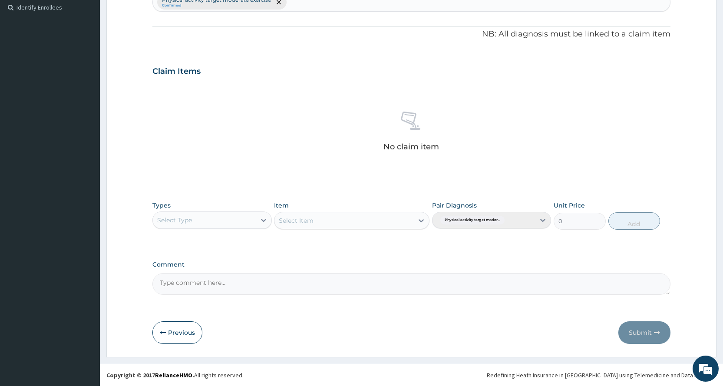
click at [174, 221] on div "Select Type" at bounding box center [174, 220] width 35 height 9
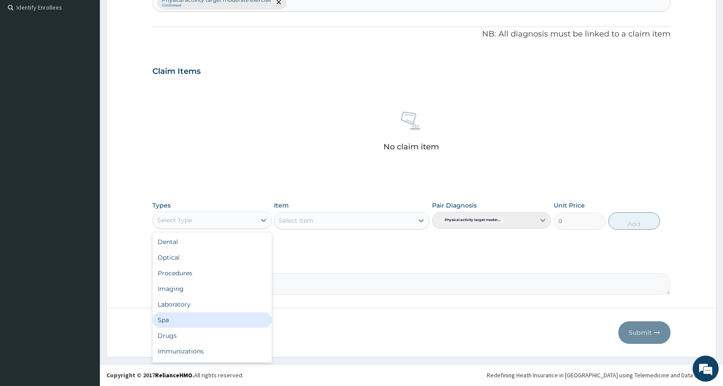
scroll to position [30, 0]
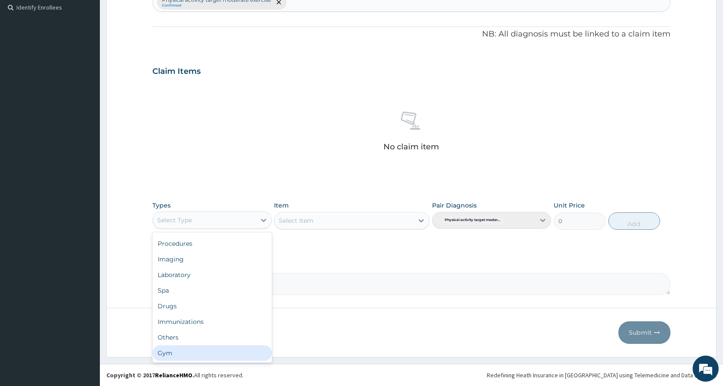
click at [199, 356] on div "Gym" at bounding box center [211, 353] width 119 height 16
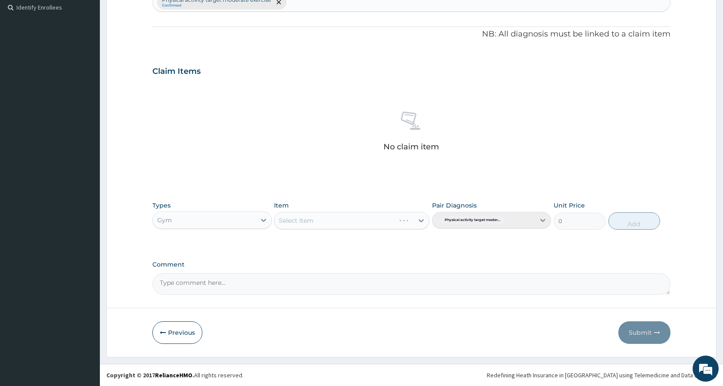
click at [330, 219] on div "Select Item" at bounding box center [351, 220] width 155 height 17
click at [344, 224] on div "Select Item" at bounding box center [343, 221] width 139 height 14
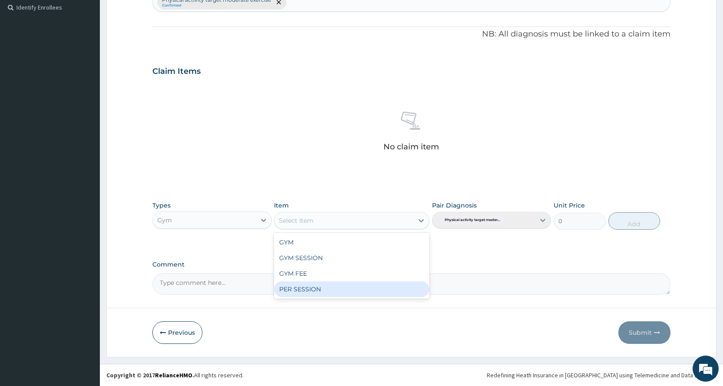
click at [343, 284] on div "PER SESSION" at bounding box center [351, 289] width 155 height 16
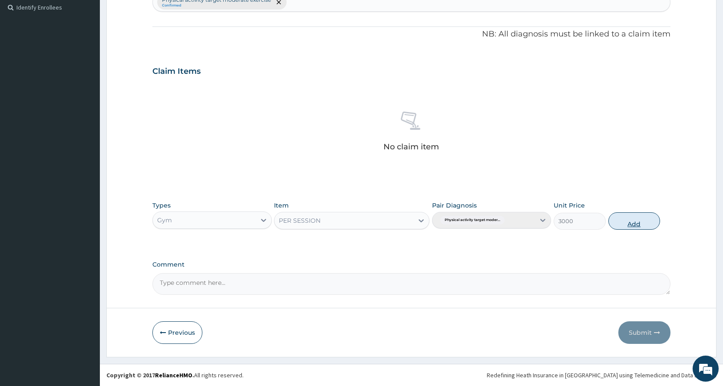
click at [633, 217] on button "Add" at bounding box center [634, 220] width 52 height 17
type input "0"
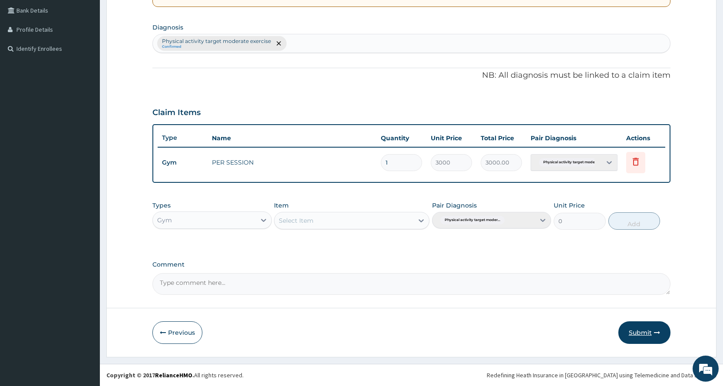
click at [646, 333] on button "Submit" at bounding box center [644, 332] width 52 height 23
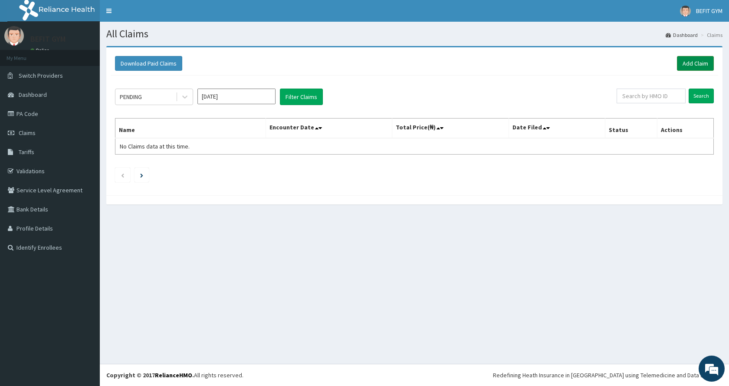
click at [703, 65] on link "Add Claim" at bounding box center [695, 63] width 37 height 15
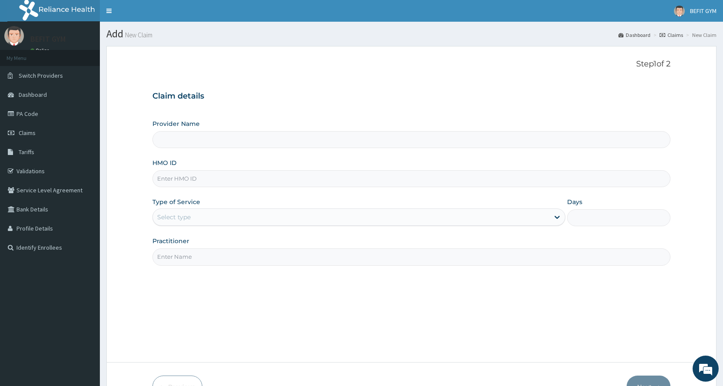
type input "BEFIT HEALTH AND FITNESS CENTRE"
type input "1"
click at [482, 172] on input "HMO ID" at bounding box center [411, 178] width 518 height 17
type input "nbp/10193/a"
click at [220, 257] on input "Practitioner" at bounding box center [411, 256] width 518 height 17
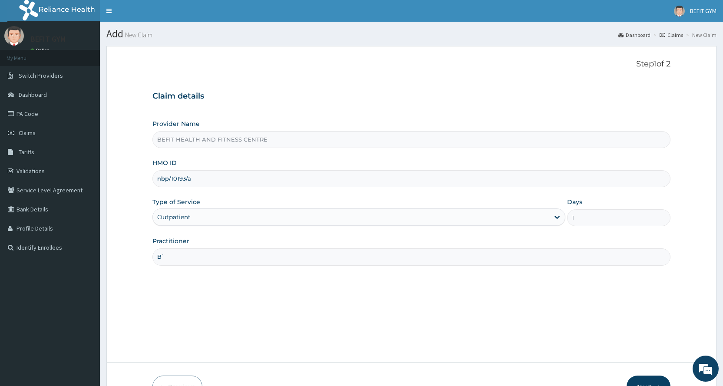
type input "B"
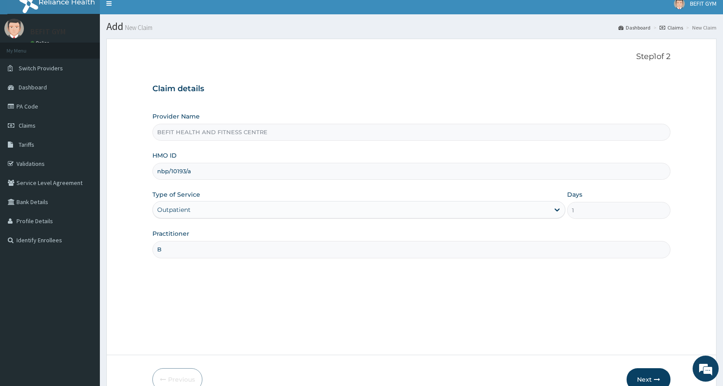
scroll to position [54, 0]
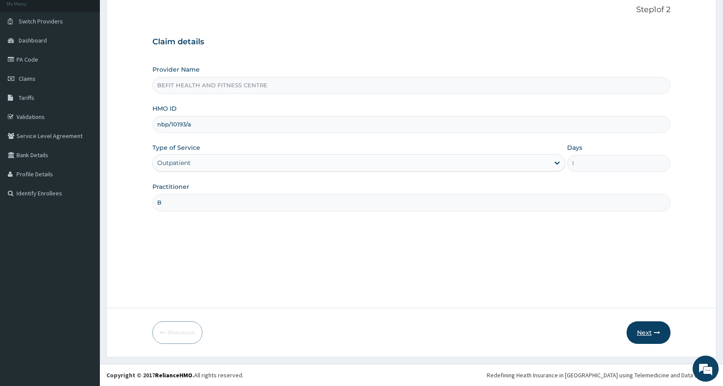
click at [648, 336] on button "Next" at bounding box center [648, 332] width 44 height 23
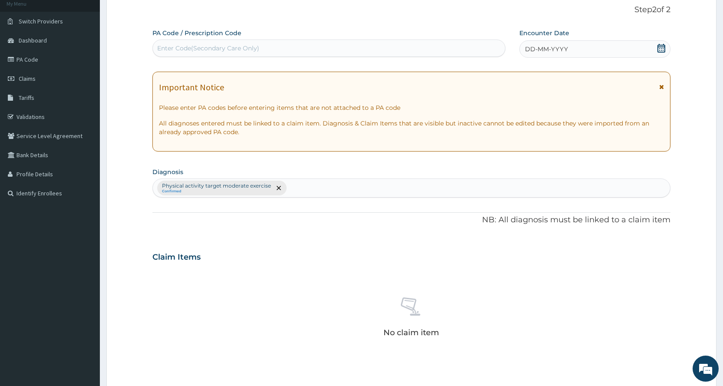
click at [376, 53] on div "Enter Code(Secondary Care Only)" at bounding box center [329, 48] width 352 height 14
type input "PA/C0E258"
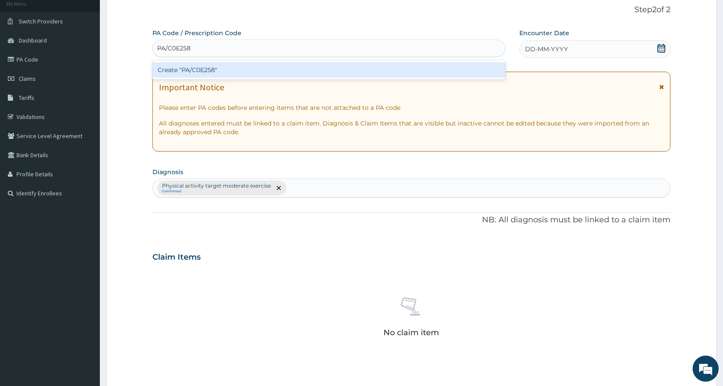
click at [310, 63] on div "Create "PA/C0E258"" at bounding box center [328, 70] width 353 height 16
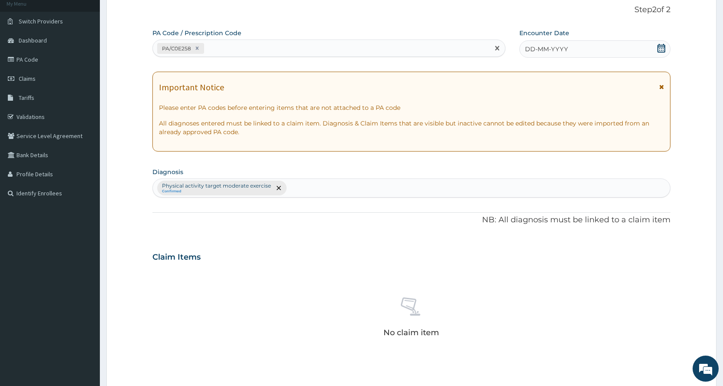
click at [607, 45] on div "DD-MM-YYYY" at bounding box center [594, 48] width 151 height 17
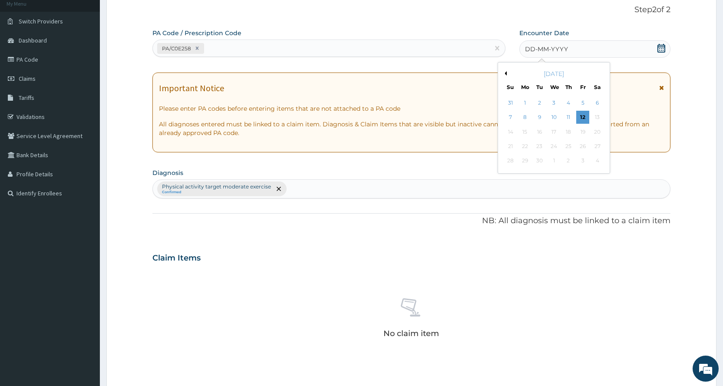
click at [506, 72] on button "Previous Month" at bounding box center [504, 73] width 4 height 4
click at [581, 99] on div "1" at bounding box center [582, 102] width 13 height 13
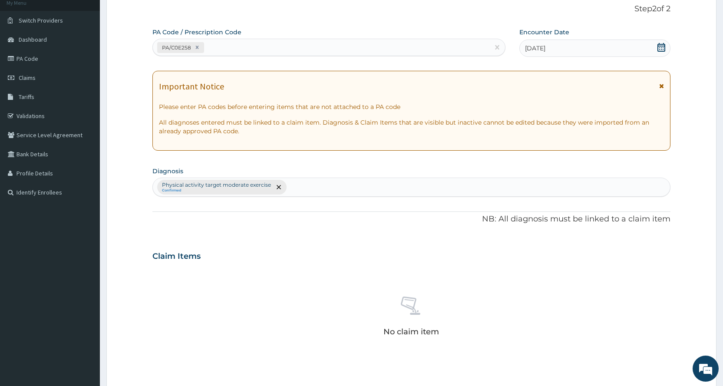
scroll to position [240, 0]
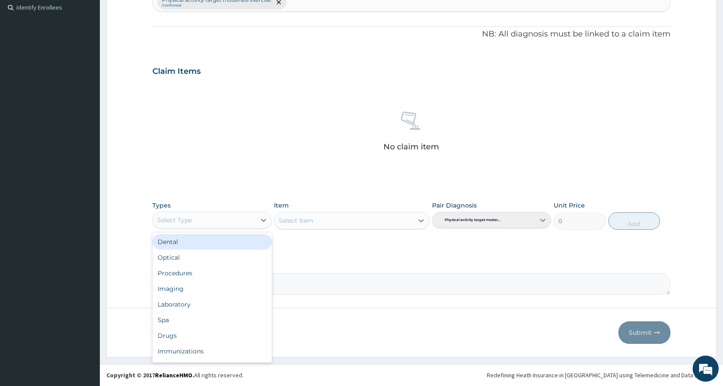
click at [219, 217] on div "Select Type" at bounding box center [204, 220] width 102 height 14
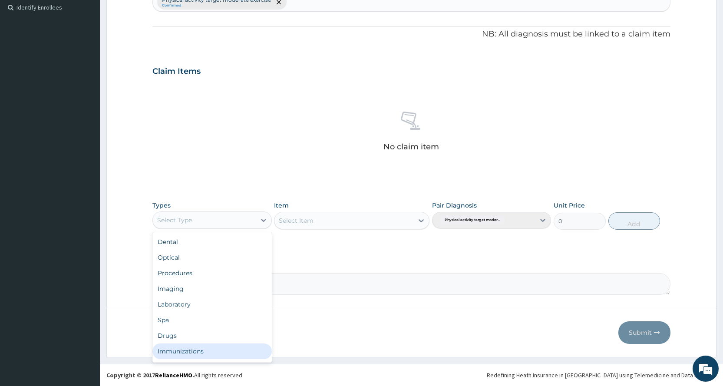
scroll to position [30, 0]
click at [208, 349] on div "Gym" at bounding box center [211, 353] width 119 height 16
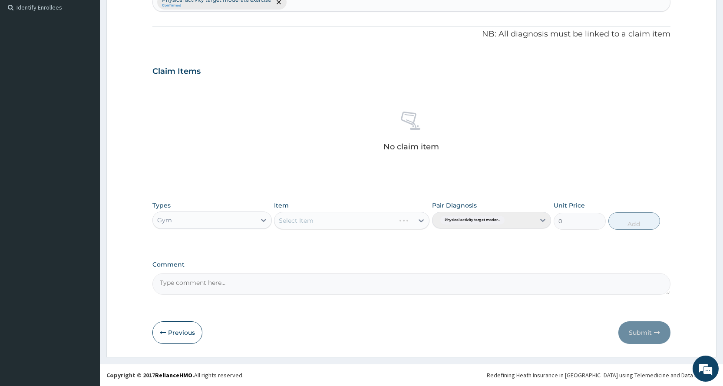
click at [302, 227] on div "Select Item" at bounding box center [351, 220] width 155 height 17
click at [336, 220] on div "Select Item" at bounding box center [343, 221] width 139 height 14
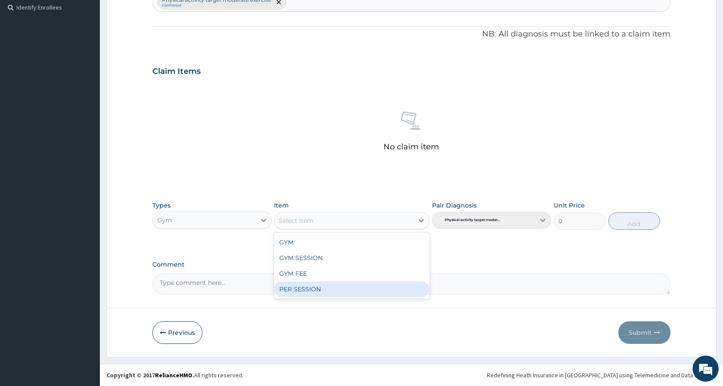
click at [318, 281] on div "PER SESSION" at bounding box center [351, 289] width 155 height 16
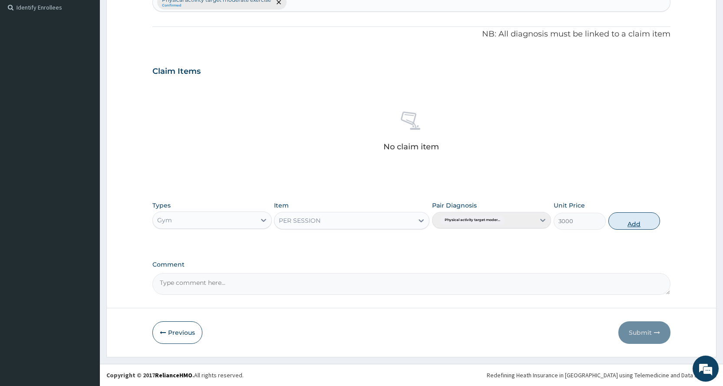
click at [632, 216] on button "Add" at bounding box center [634, 220] width 52 height 17
type input "0"
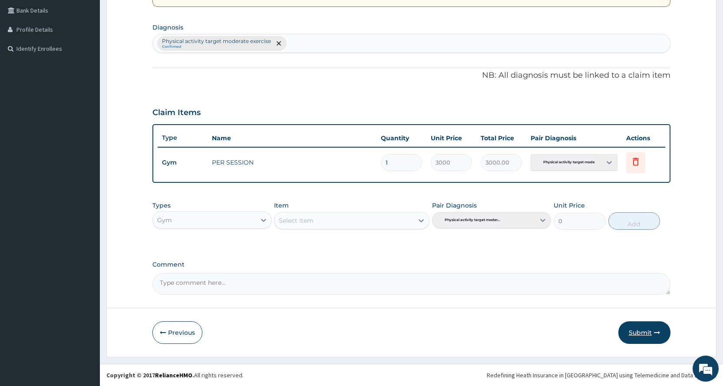
click at [646, 335] on button "Submit" at bounding box center [644, 332] width 52 height 23
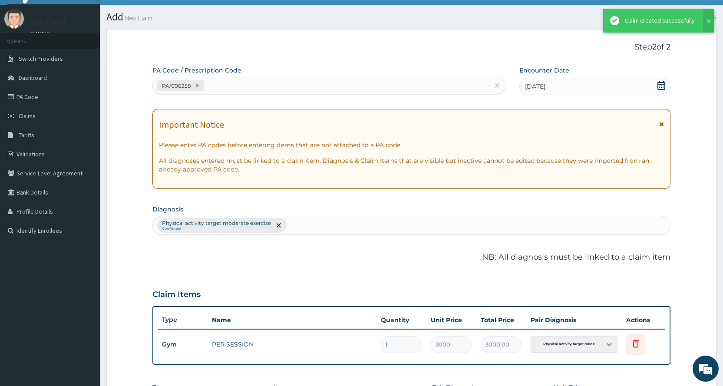
scroll to position [199, 0]
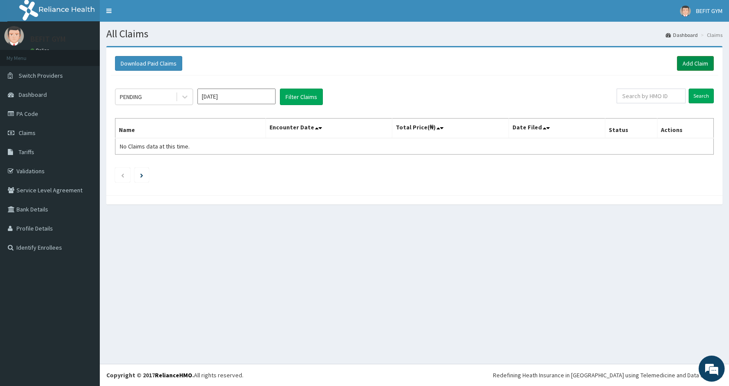
click at [685, 59] on link "Add Claim" at bounding box center [695, 63] width 37 height 15
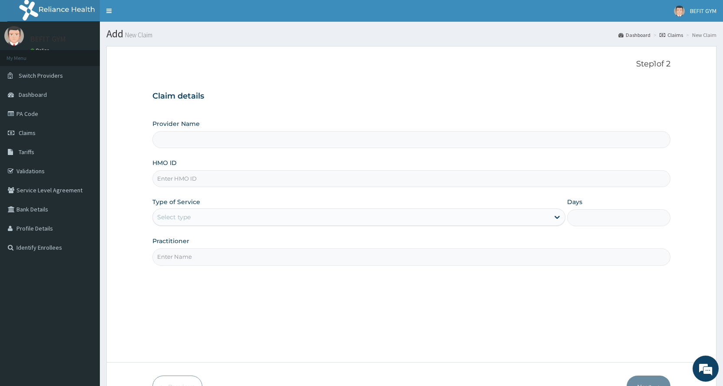
type input "BEFIT HEALTH AND FITNESS CENTRE"
type input "1"
click at [533, 178] on input "HMO ID" at bounding box center [411, 178] width 518 height 17
type input "mom/10005/b"
click at [260, 261] on input "Practitioner" at bounding box center [411, 256] width 518 height 17
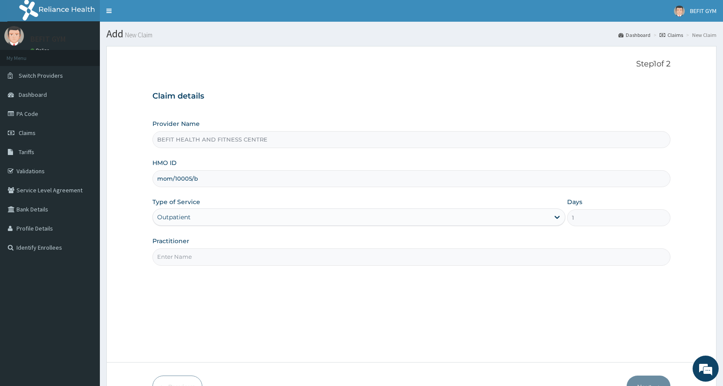
type input "B"
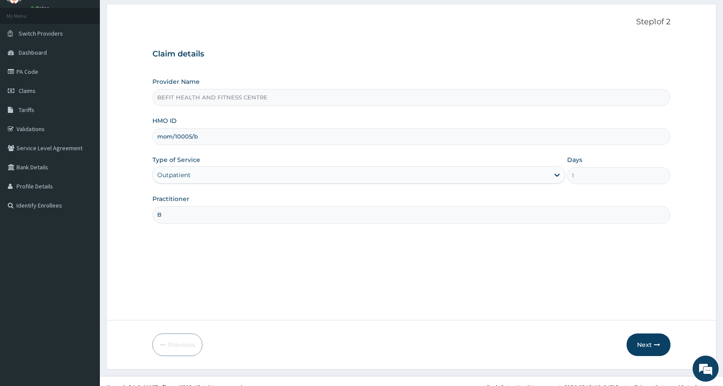
scroll to position [54, 0]
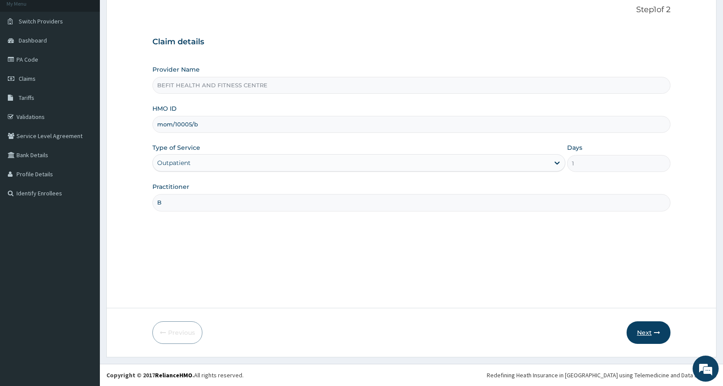
click at [650, 328] on button "Next" at bounding box center [648, 332] width 44 height 23
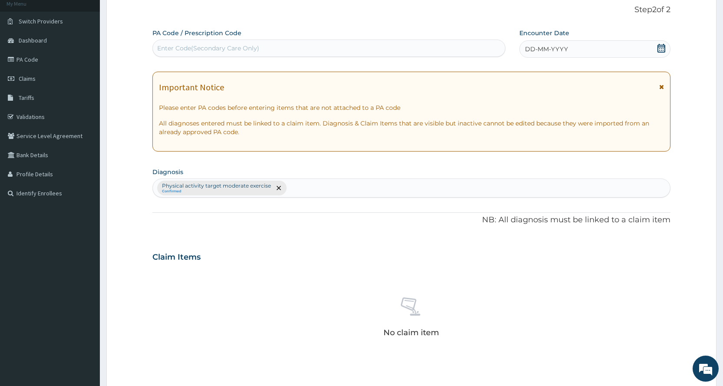
click at [221, 50] on div "Enter Code(Secondary Care Only)" at bounding box center [208, 48] width 102 height 9
type input "PA/F86FDC"
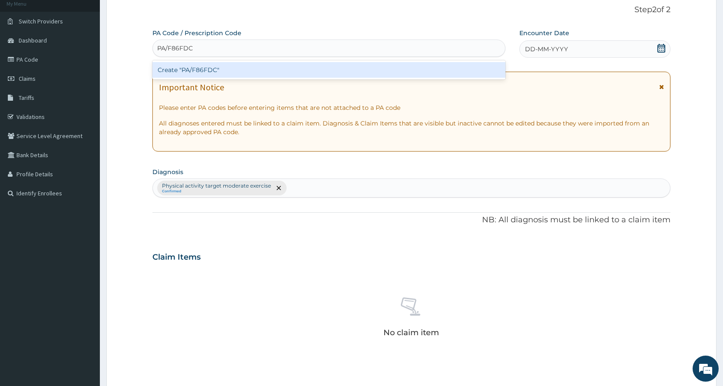
click at [265, 74] on div "Create "PA/F86FDC"" at bounding box center [328, 70] width 353 height 16
